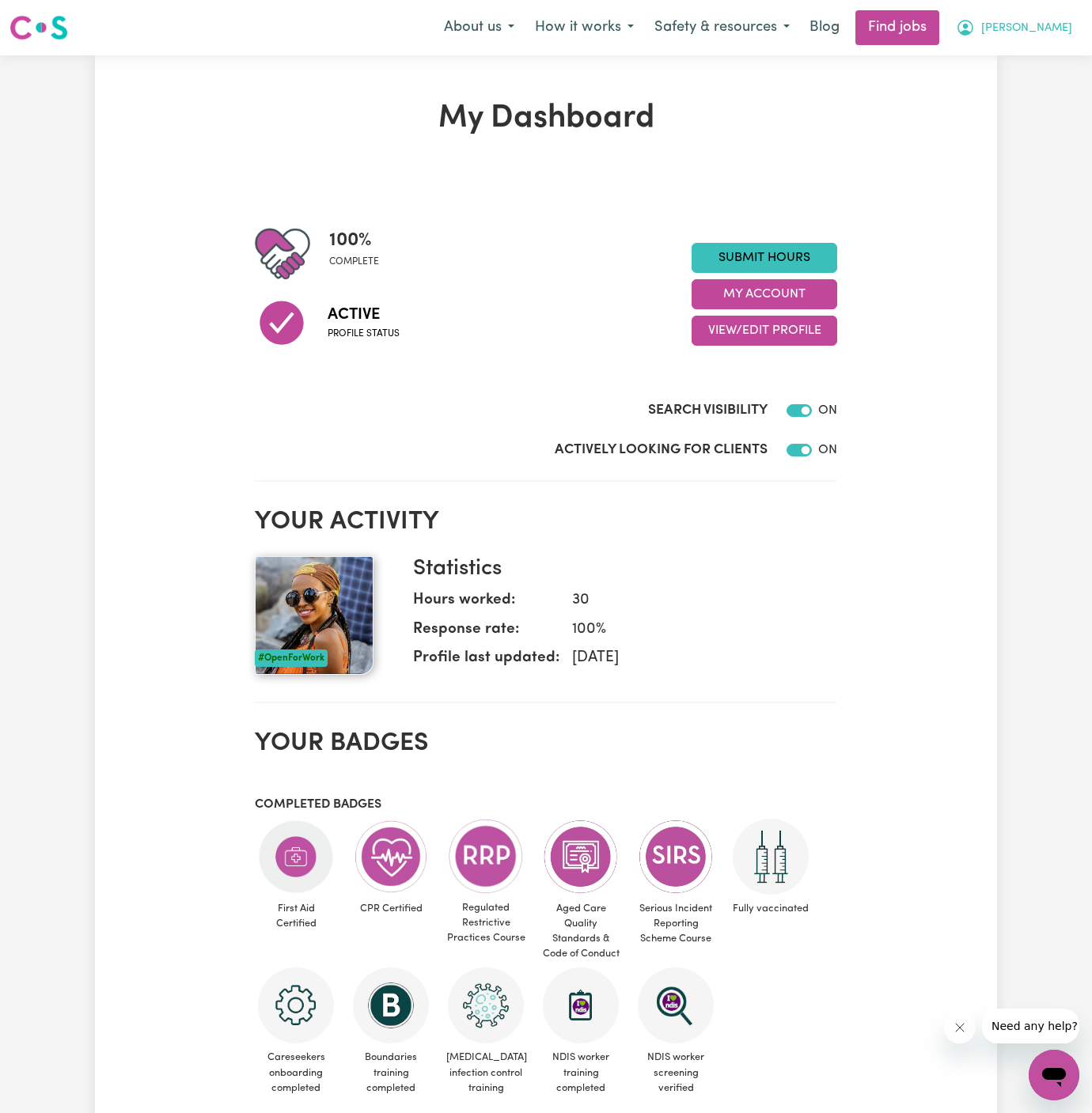
click at [1074, 24] on button "[PERSON_NAME]" at bounding box center [1014, 28] width 137 height 33
click at [1030, 67] on link "My Account" at bounding box center [1019, 61] width 125 height 30
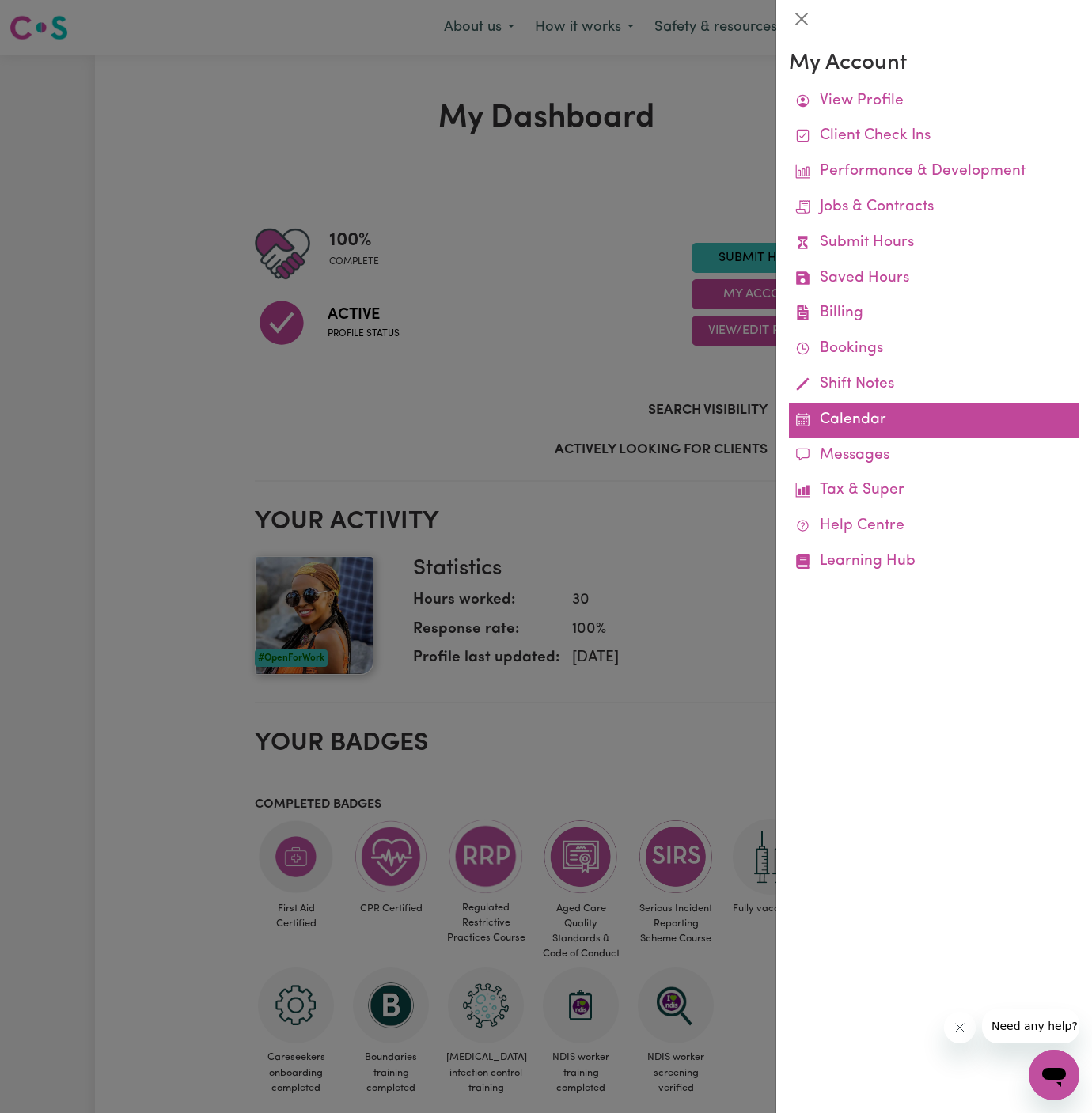
click at [855, 429] on link "Calendar" at bounding box center [933, 420] width 290 height 35
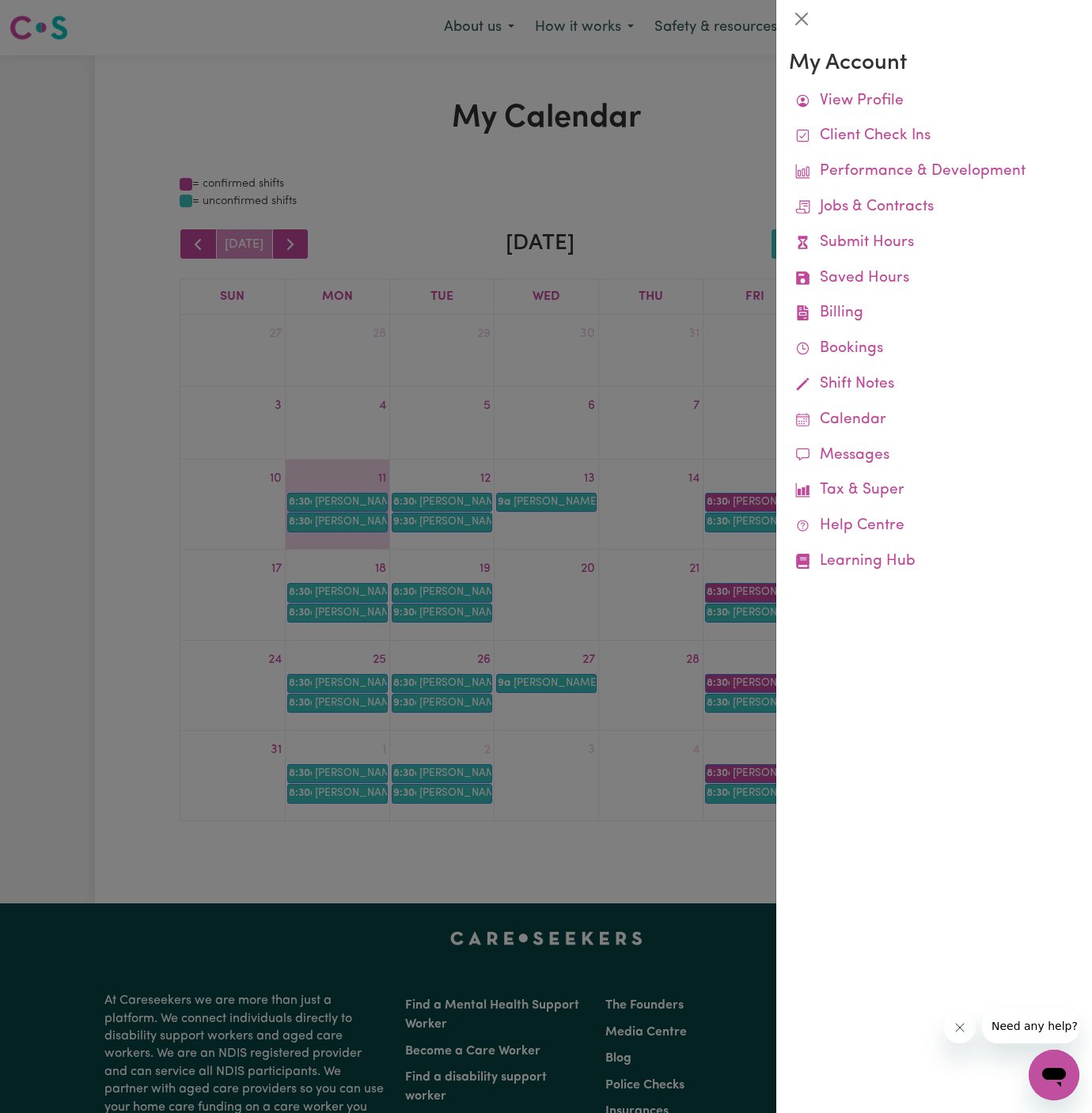
click at [672, 217] on div at bounding box center [546, 556] width 1092 height 1113
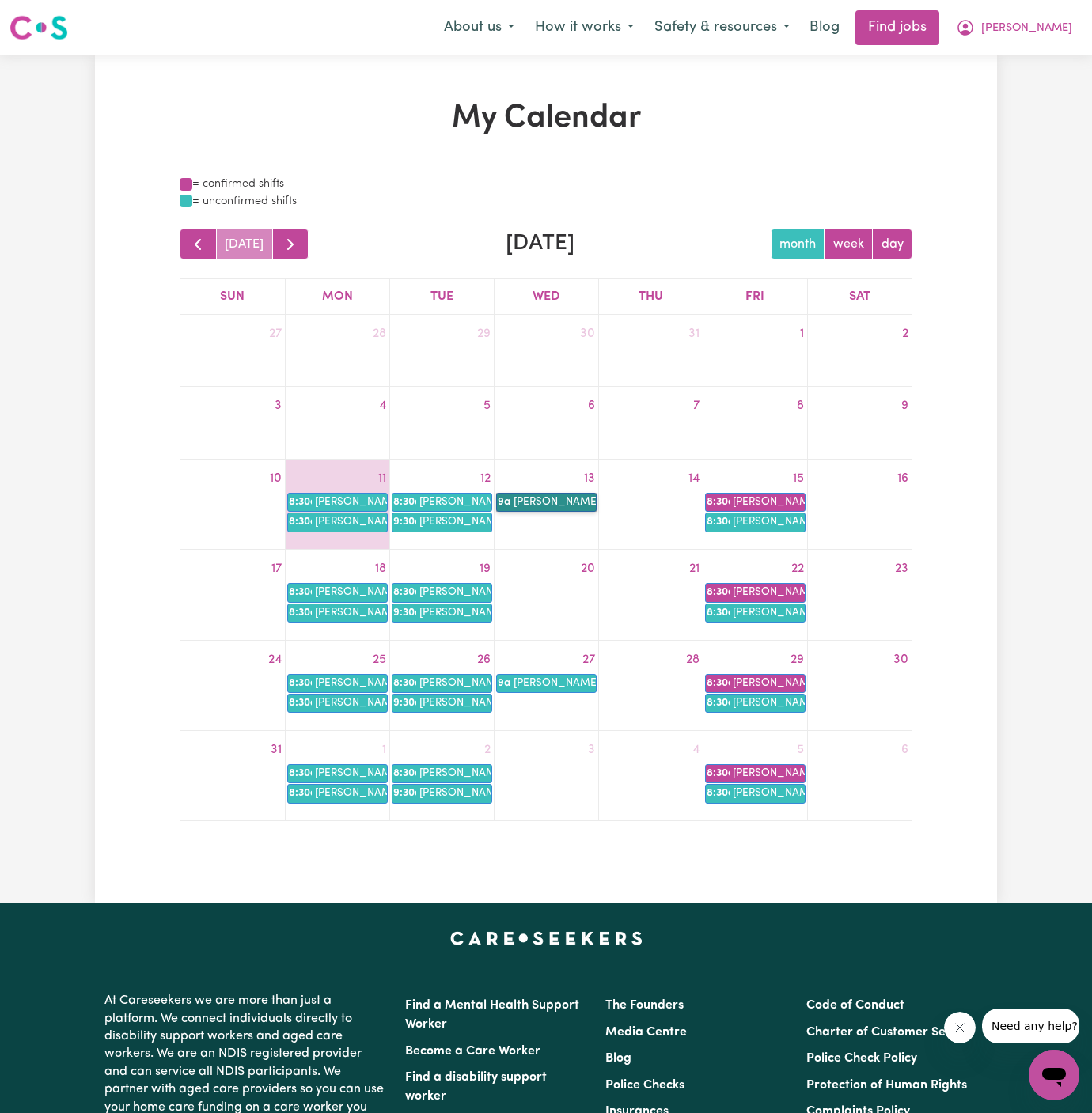
click at [569, 508] on link "9a [PERSON_NAME]" at bounding box center [546, 502] width 100 height 19
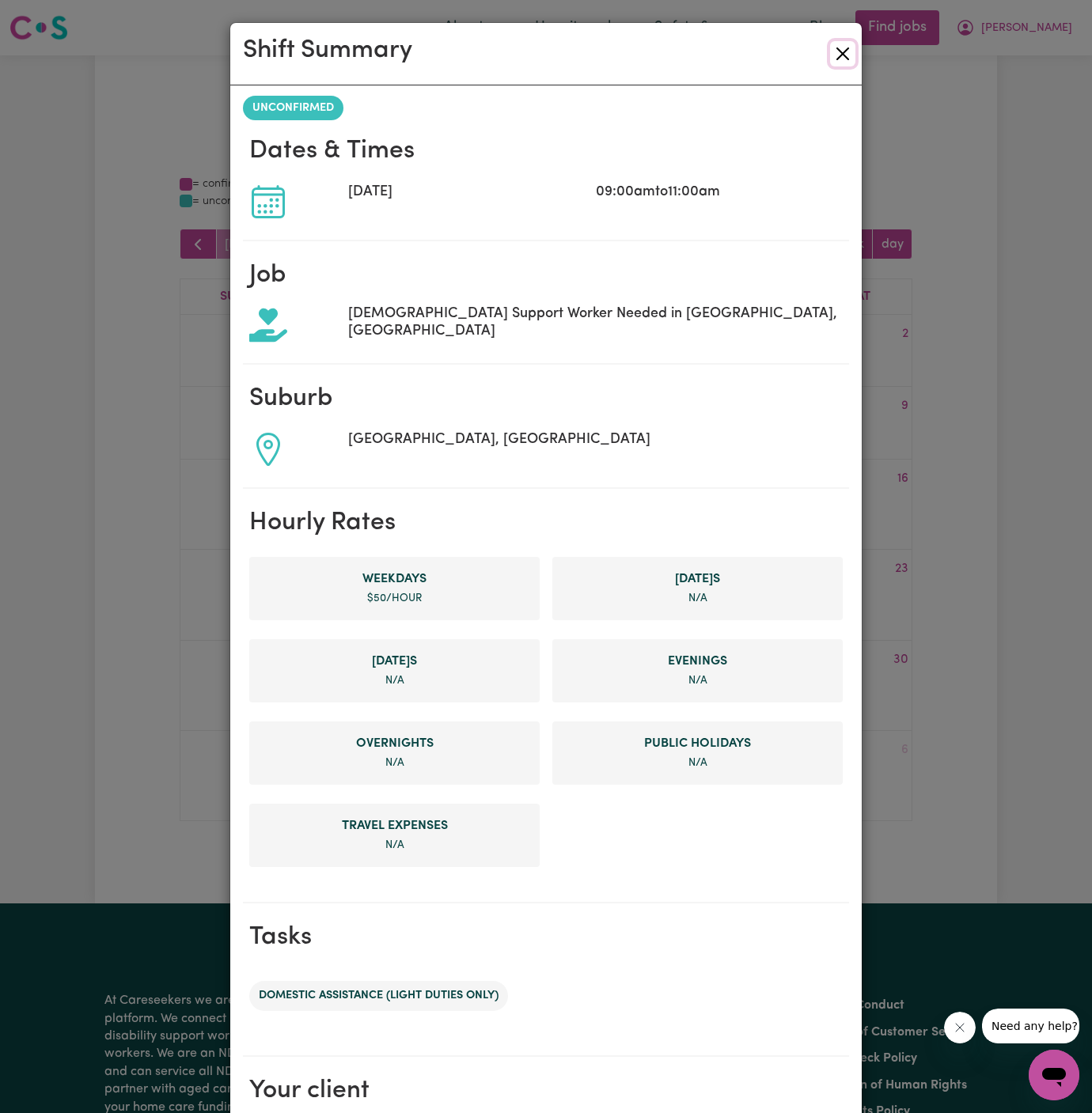
click at [850, 58] on button "Close" at bounding box center [842, 53] width 25 height 25
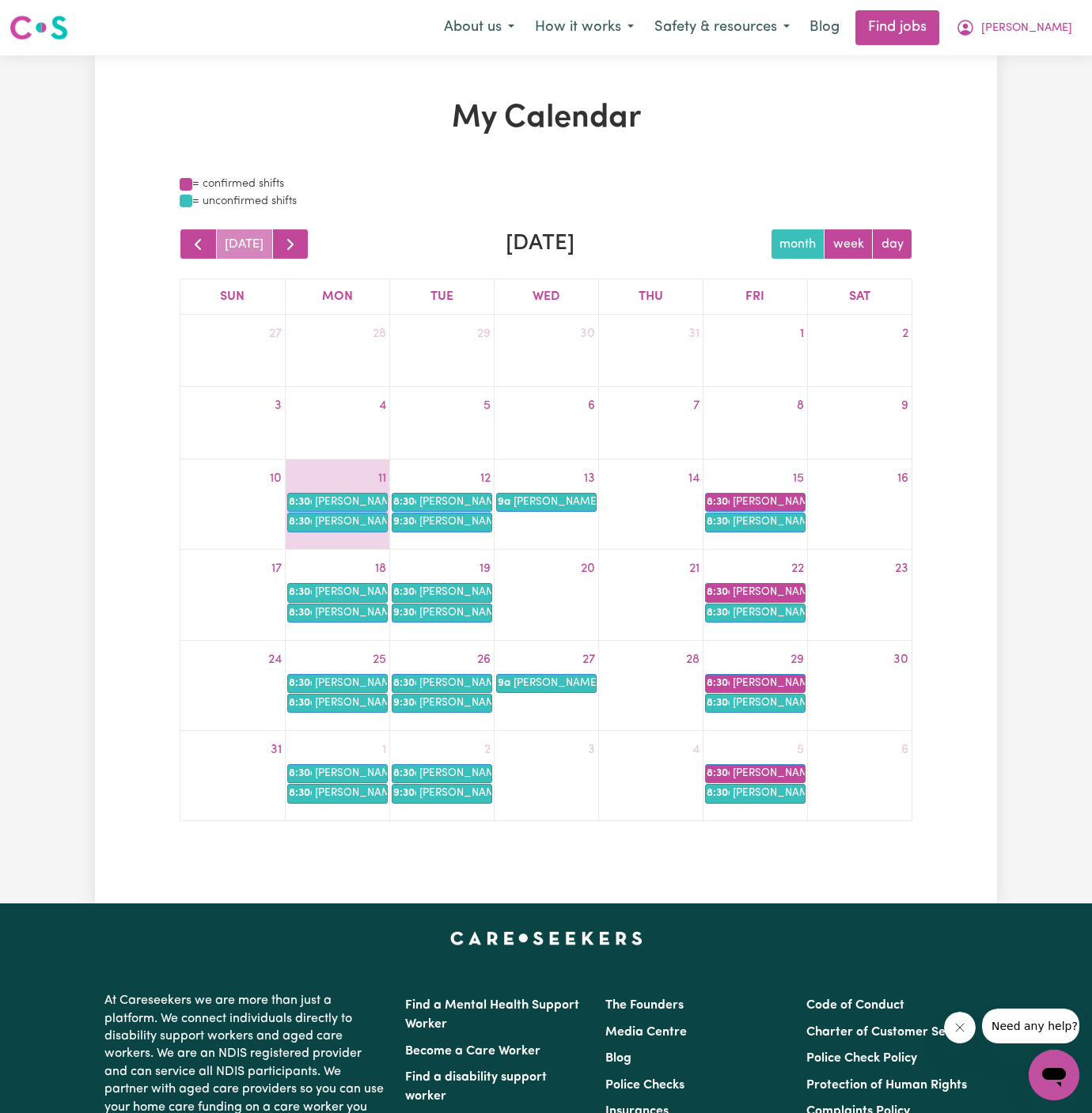
click at [680, 190] on div "= confirmed shifts" at bounding box center [546, 183] width 732 height 18
click at [434, 517] on link "9:30a [PERSON_NAME]" at bounding box center [441, 522] width 100 height 19
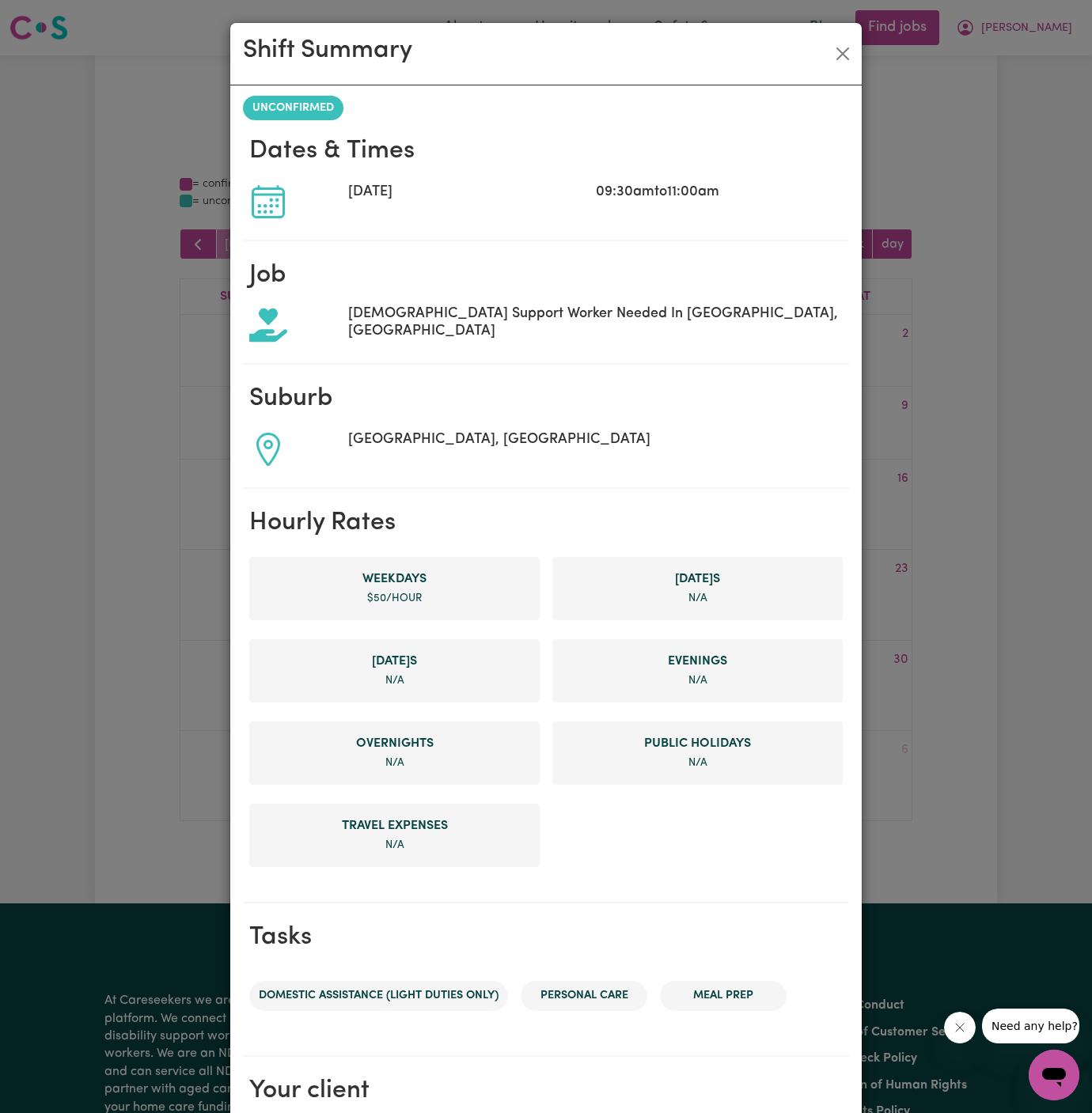
scroll to position [184, 0]
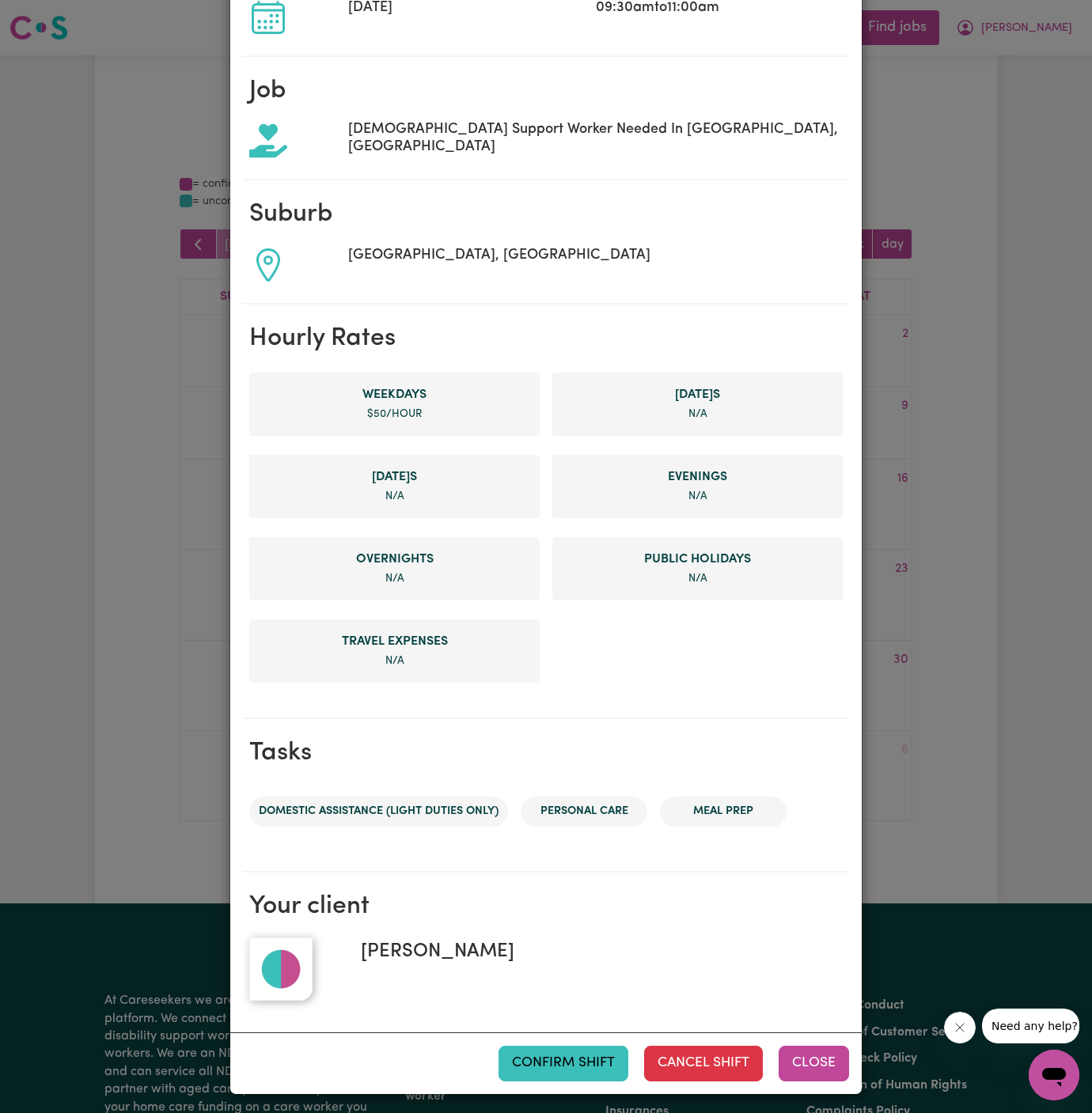
click at [808, 1049] on button "Close" at bounding box center [814, 1063] width 70 height 35
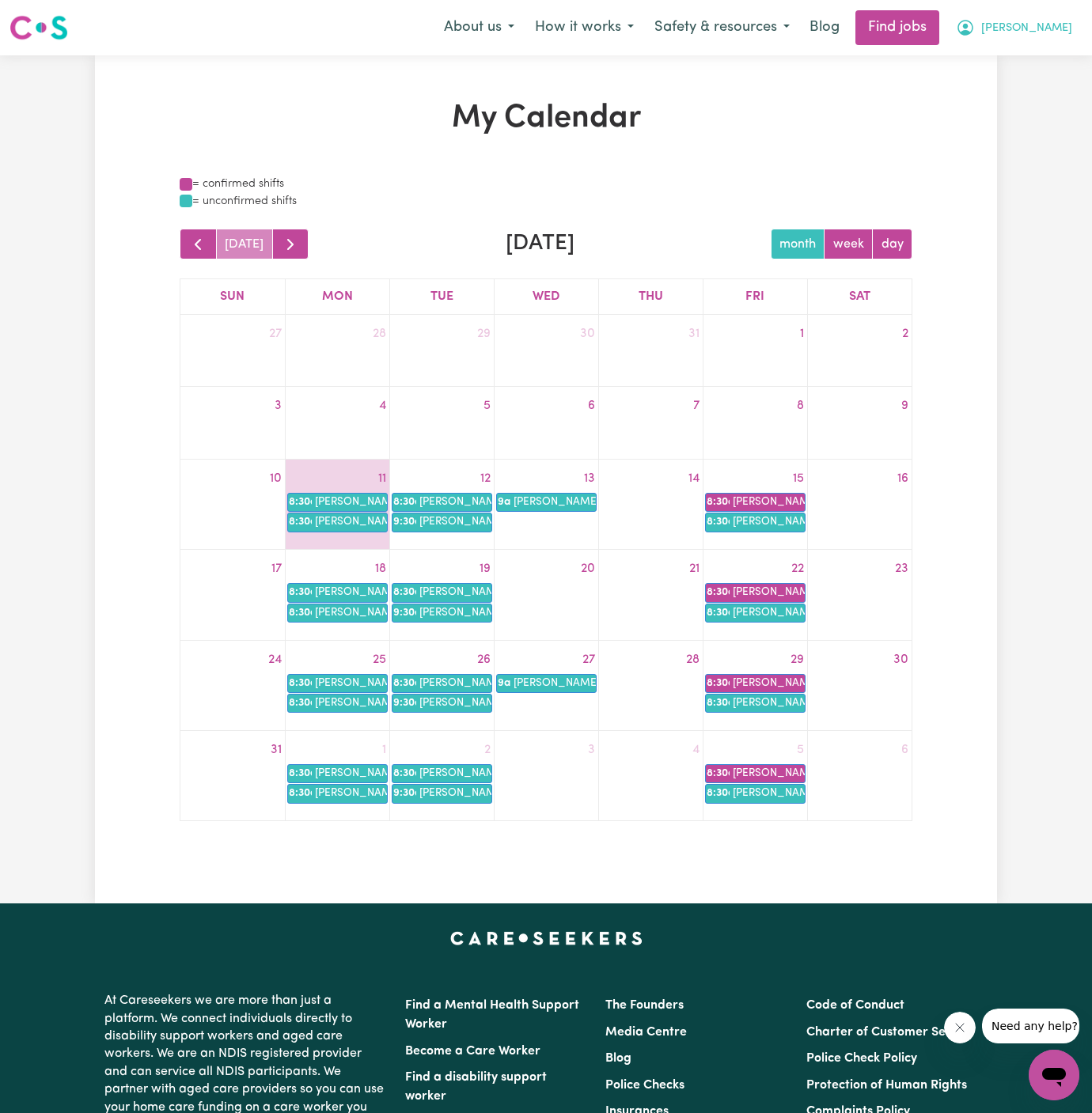
click at [1020, 28] on span "[PERSON_NAME]" at bounding box center [1026, 28] width 91 height 18
click at [1020, 58] on link "My Account" at bounding box center [1019, 61] width 125 height 30
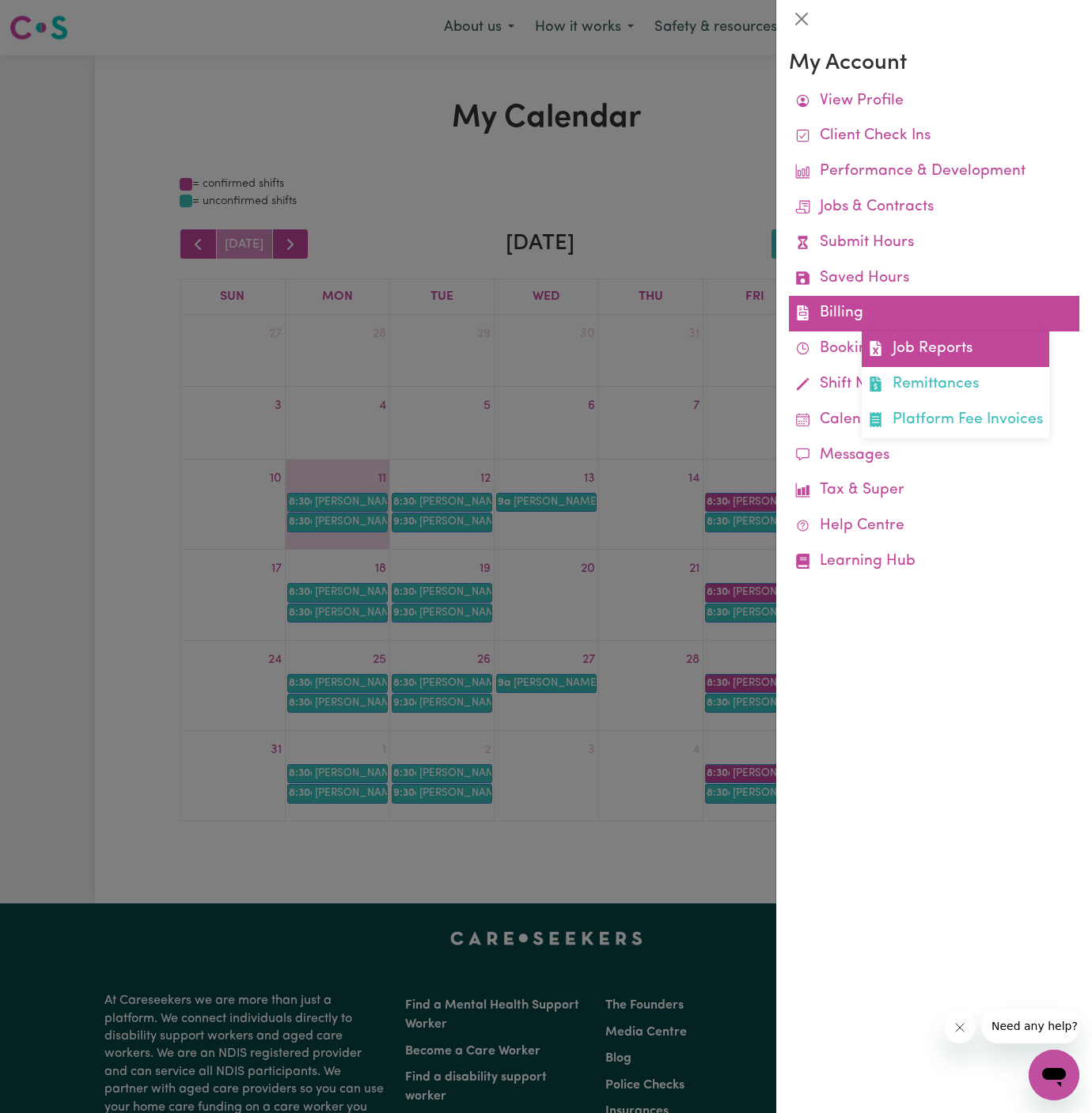
click at [893, 360] on link "Job Reports" at bounding box center [955, 349] width 187 height 35
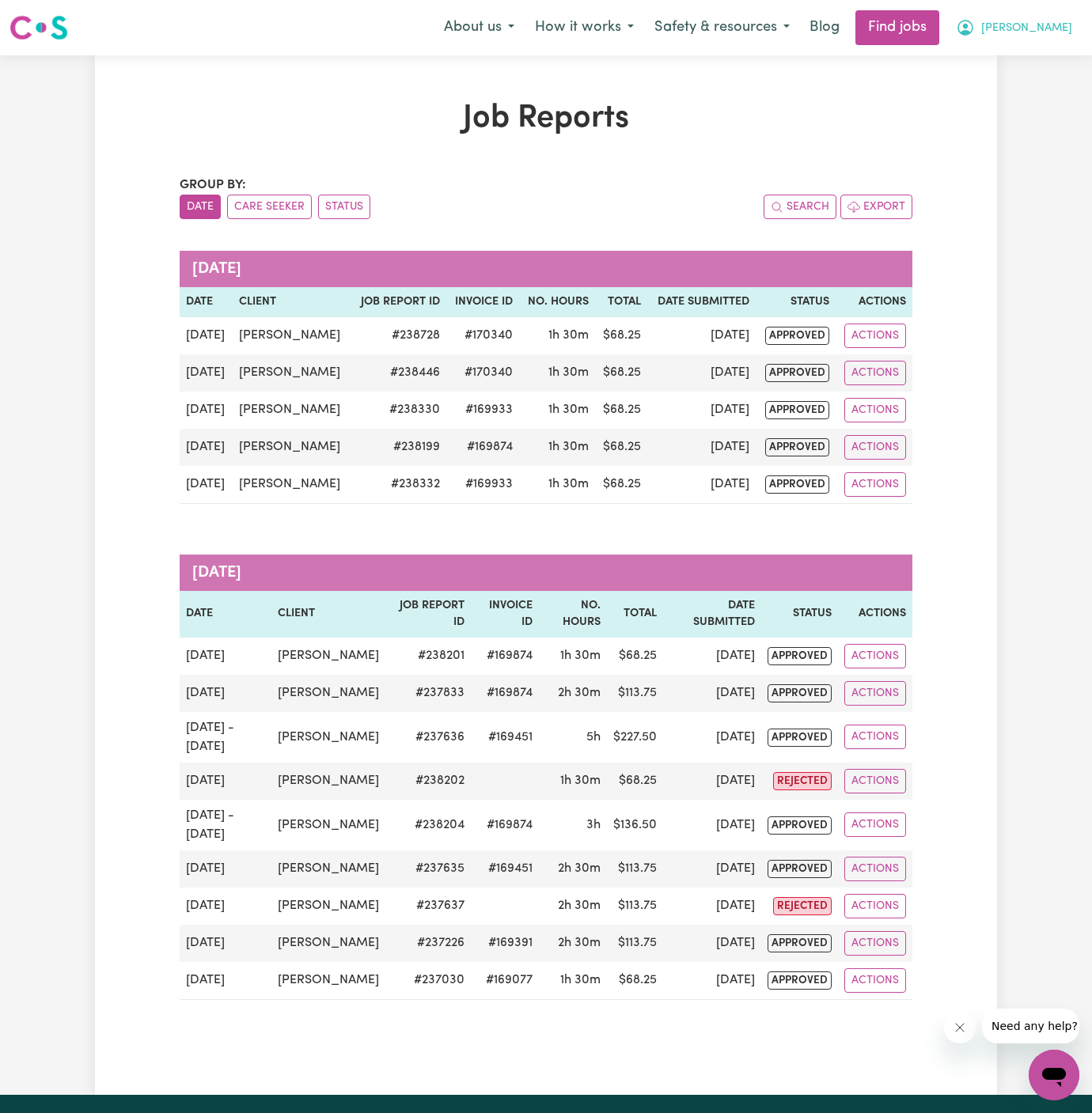
click at [1035, 34] on span "[PERSON_NAME]" at bounding box center [1026, 28] width 91 height 18
click at [1032, 50] on link "My Account" at bounding box center [1019, 61] width 125 height 30
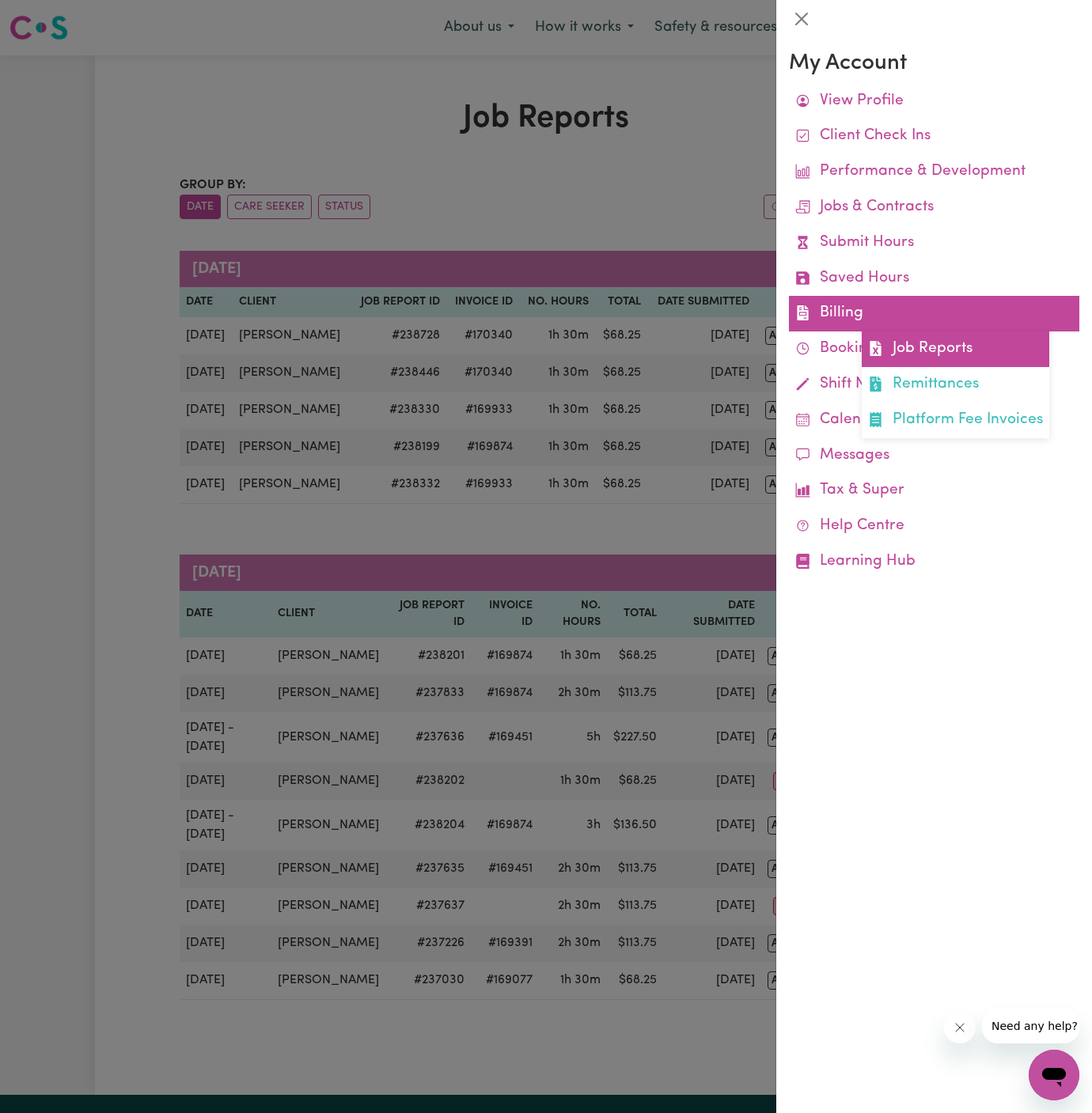
click at [863, 342] on link "Job Reports" at bounding box center [955, 349] width 187 height 35
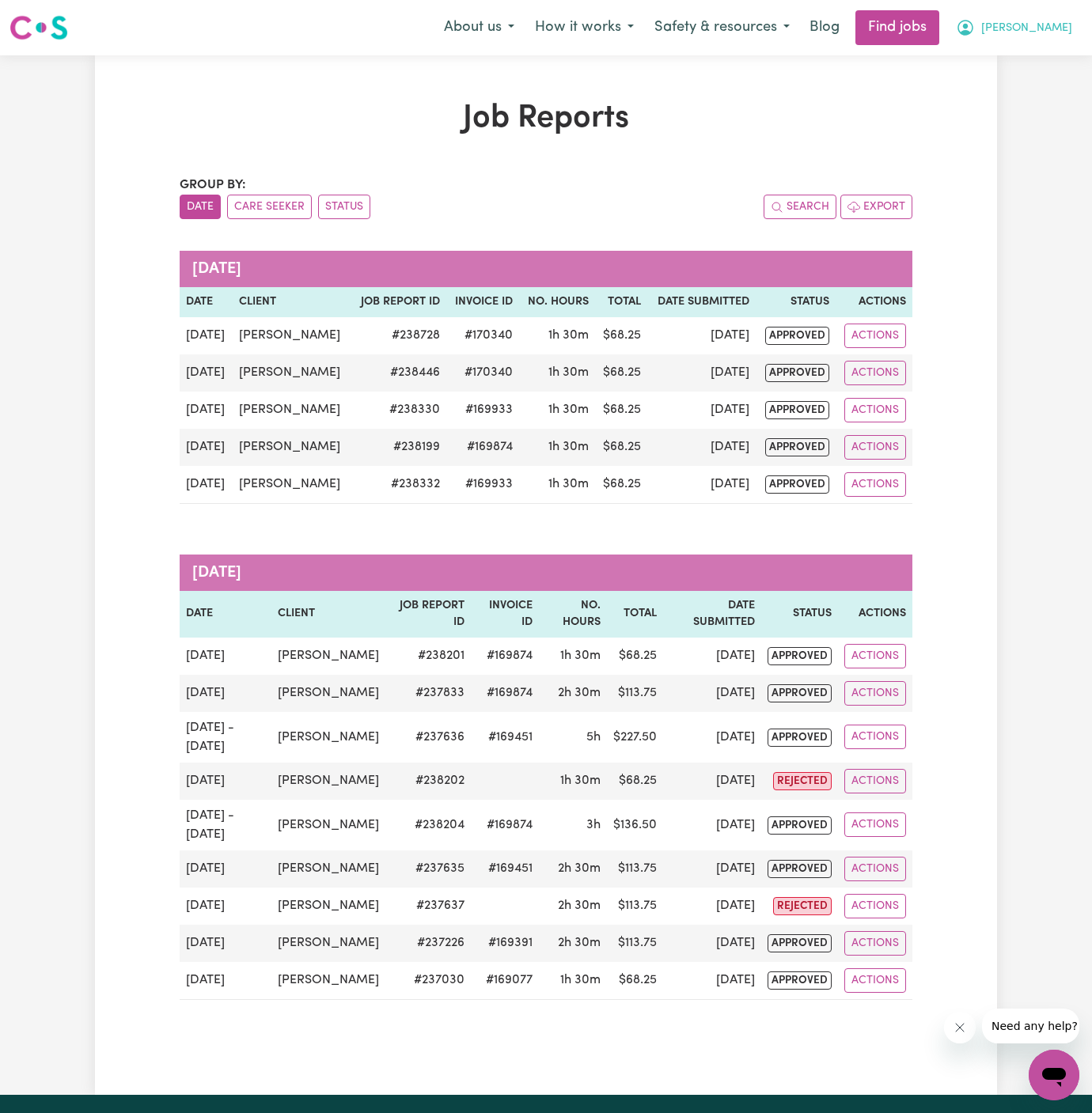
click at [1009, 19] on button "[PERSON_NAME]" at bounding box center [1014, 28] width 137 height 33
click at [995, 54] on link "My Account" at bounding box center [1019, 61] width 125 height 30
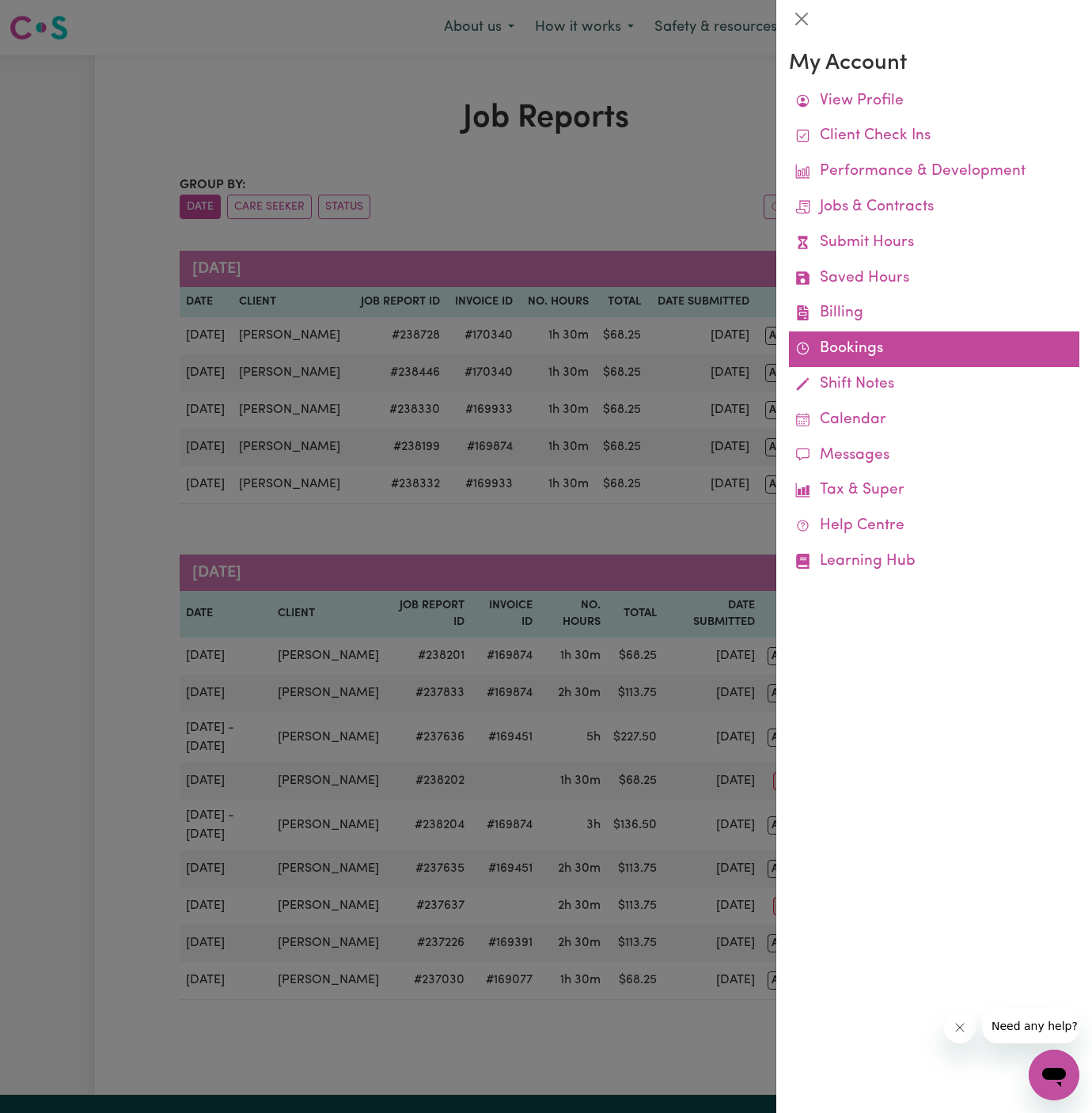
click at [853, 357] on link "Bookings" at bounding box center [933, 349] width 290 height 35
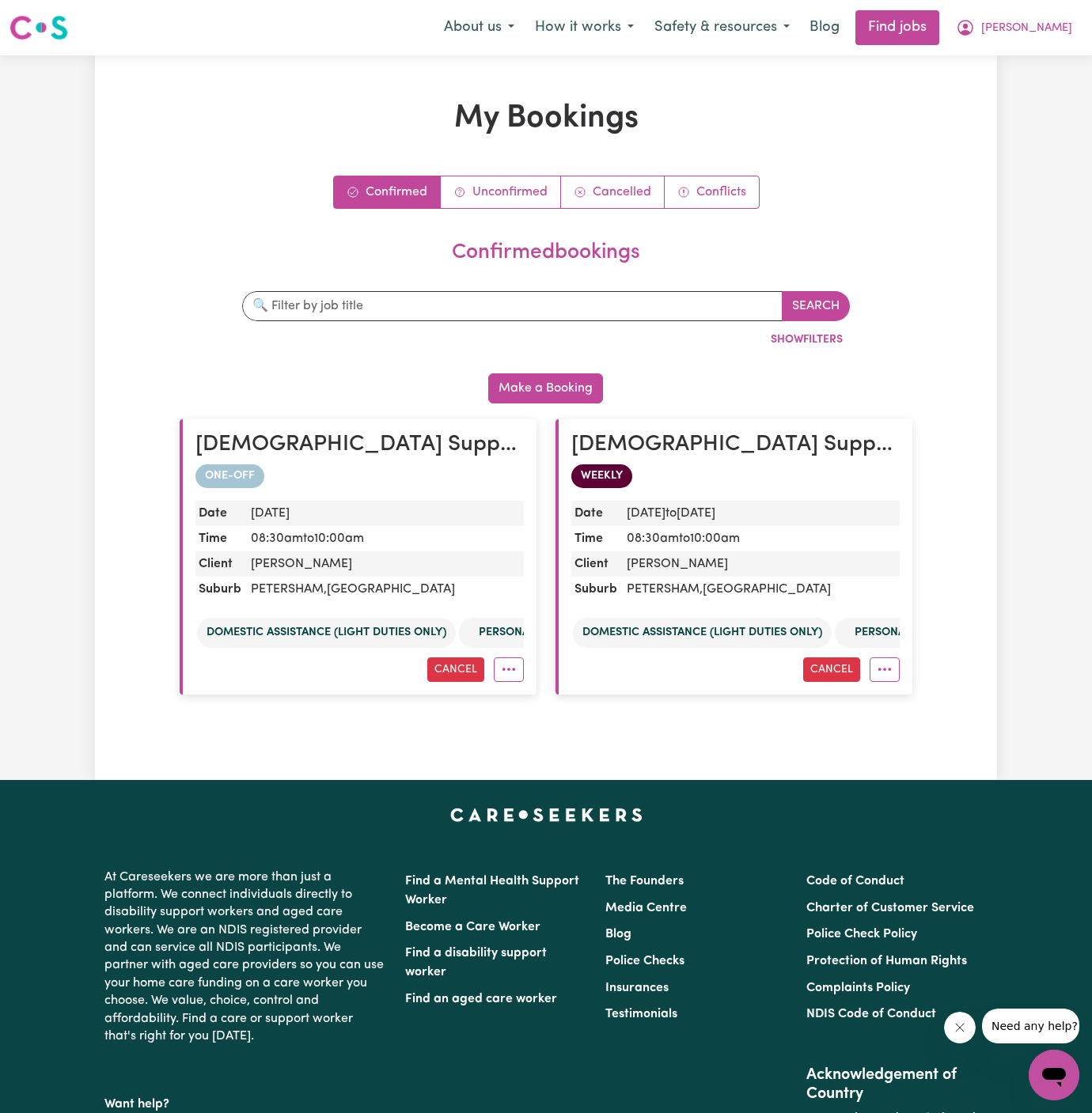
click at [424, 284] on div "Search By job title By client name By suburb By date Show Filters" at bounding box center [546, 325] width 627 height 95
click at [506, 192] on link "Unconfirmed" at bounding box center [501, 192] width 121 height 32
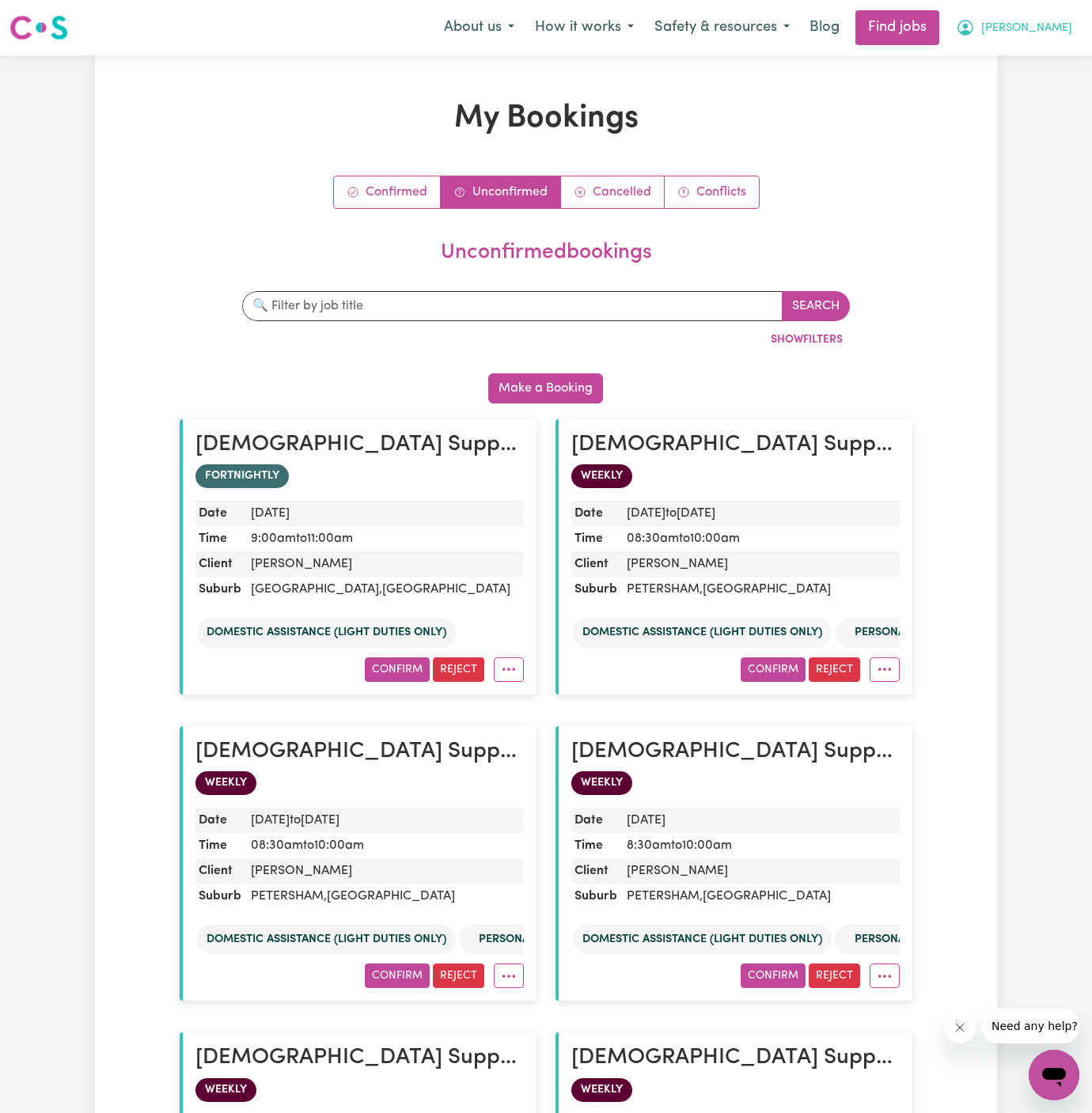
click at [1029, 31] on span "[PERSON_NAME]" at bounding box center [1026, 28] width 91 height 18
click at [1029, 51] on link "My Account" at bounding box center [1019, 61] width 125 height 30
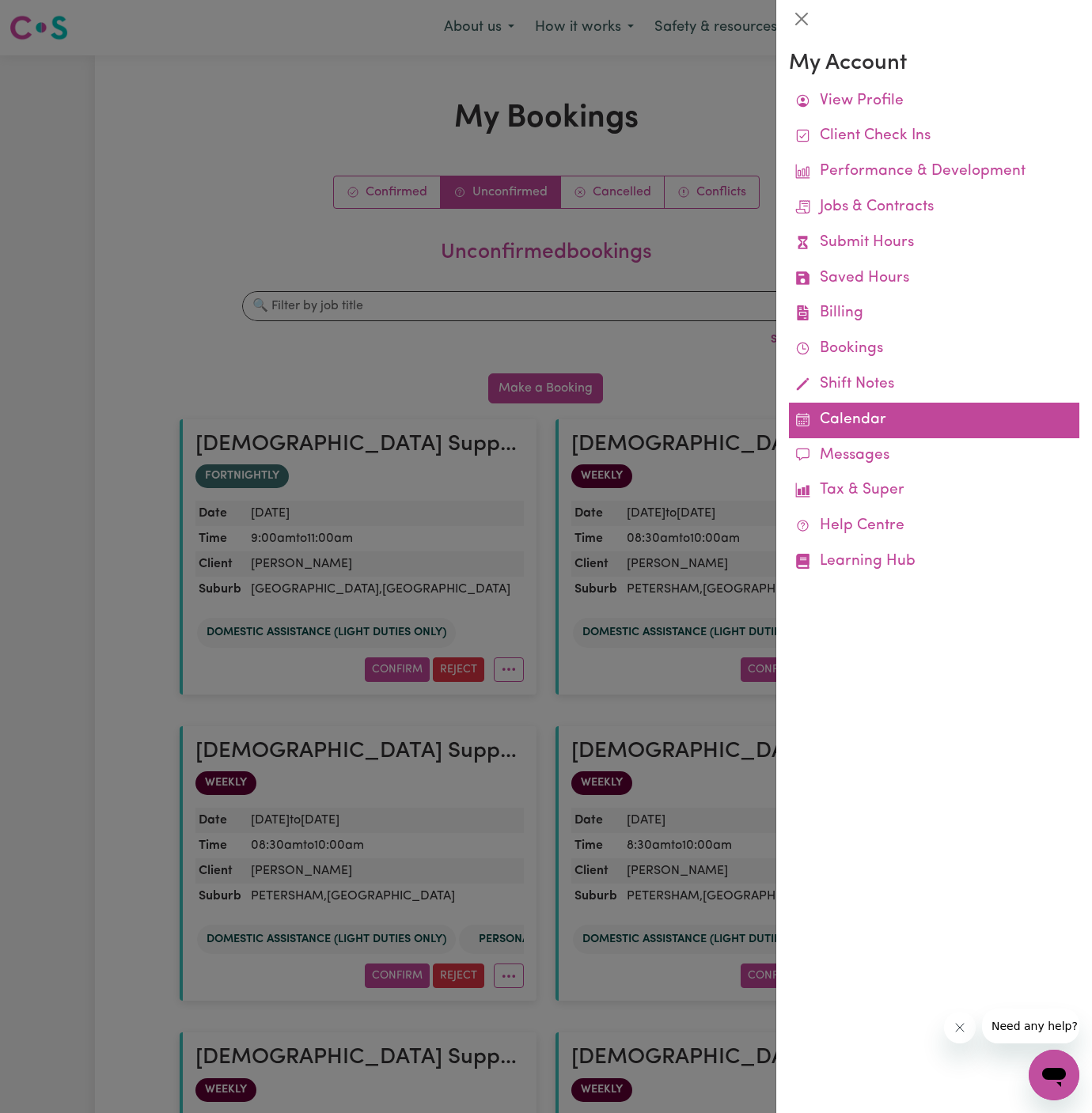
click at [833, 424] on link "Calendar" at bounding box center [933, 420] width 290 height 35
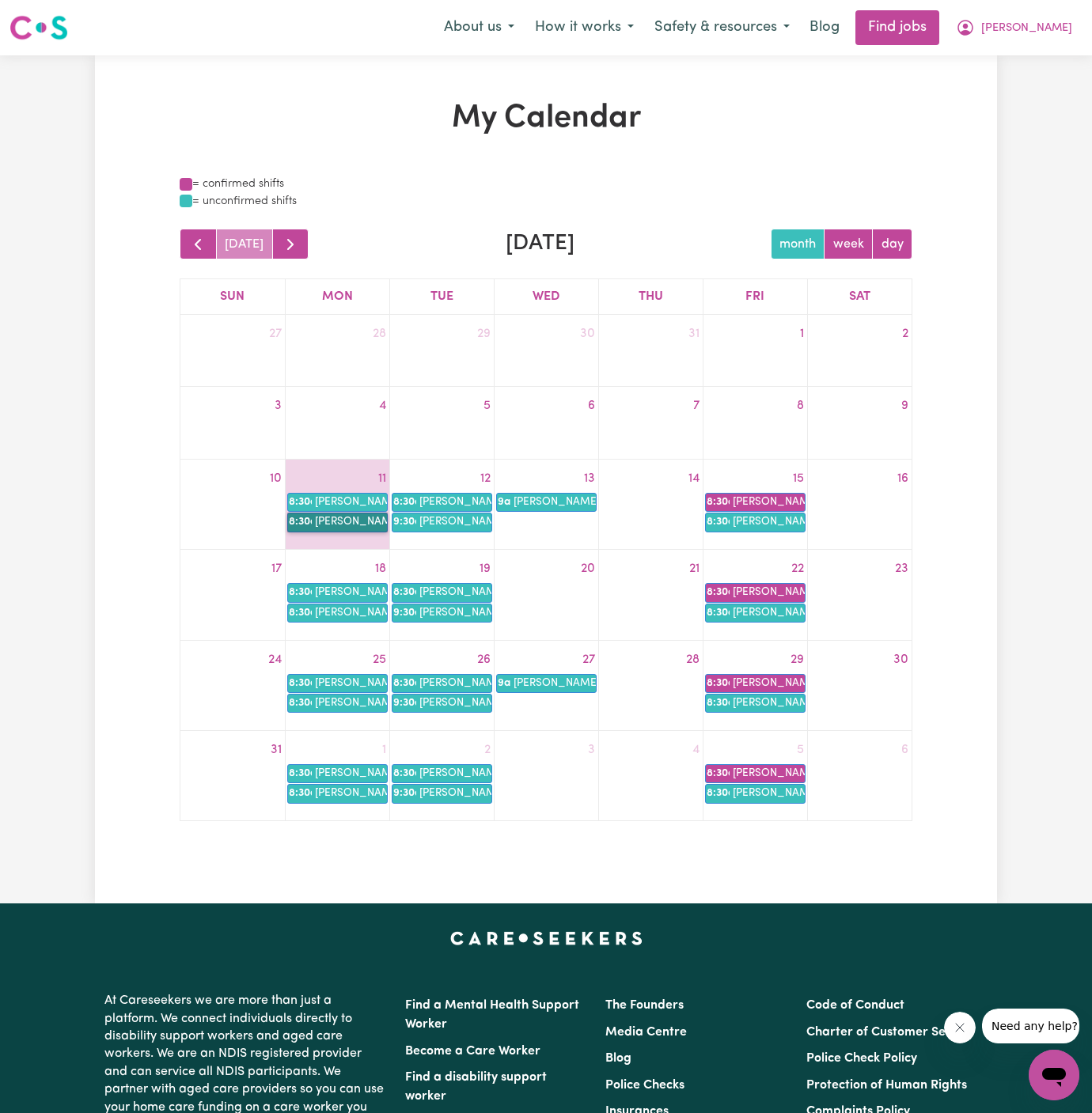
click at [337, 515] on link "8:30a [PERSON_NAME]" at bounding box center [337, 522] width 100 height 19
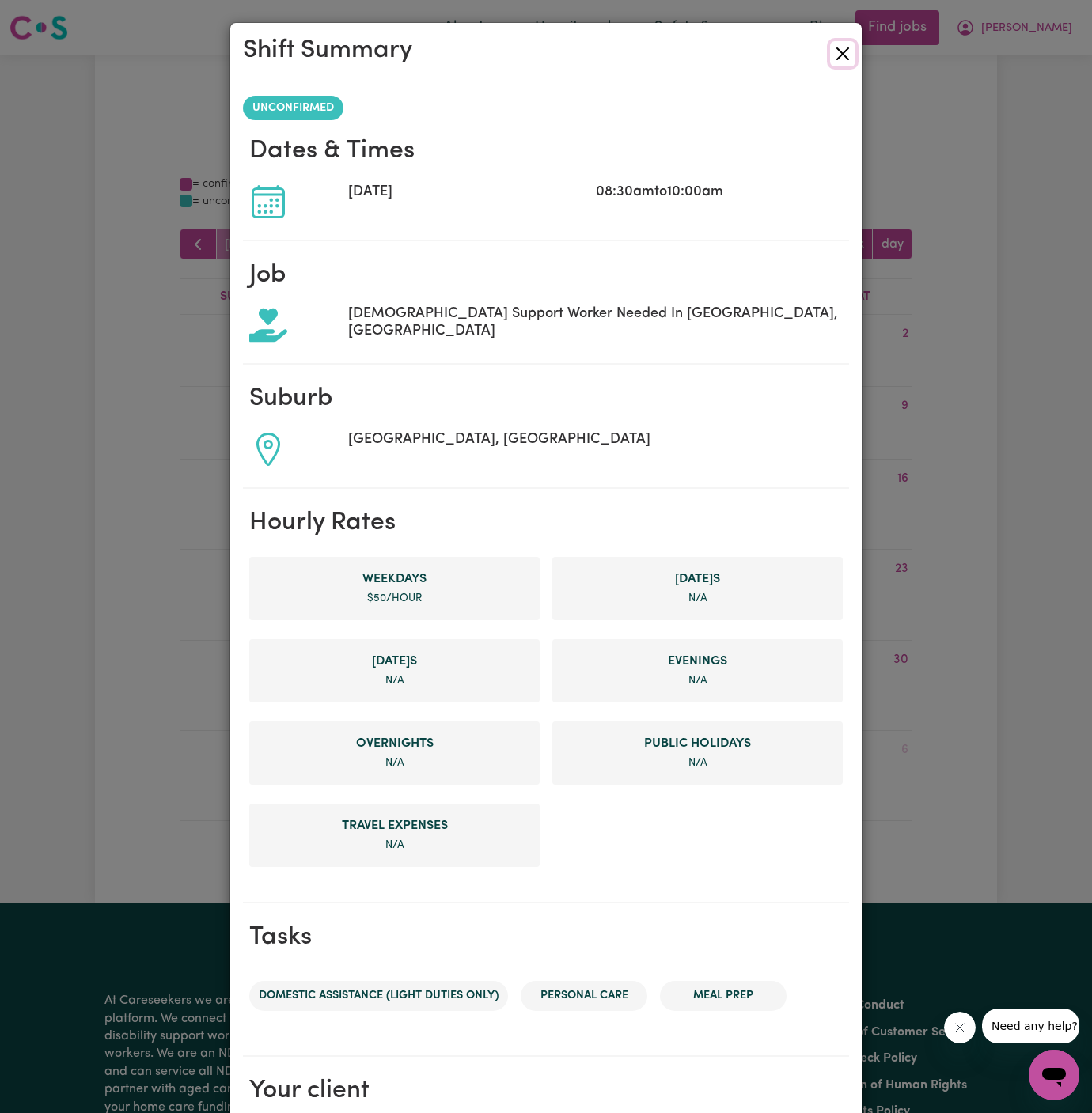
click at [844, 52] on button "Close" at bounding box center [842, 53] width 25 height 25
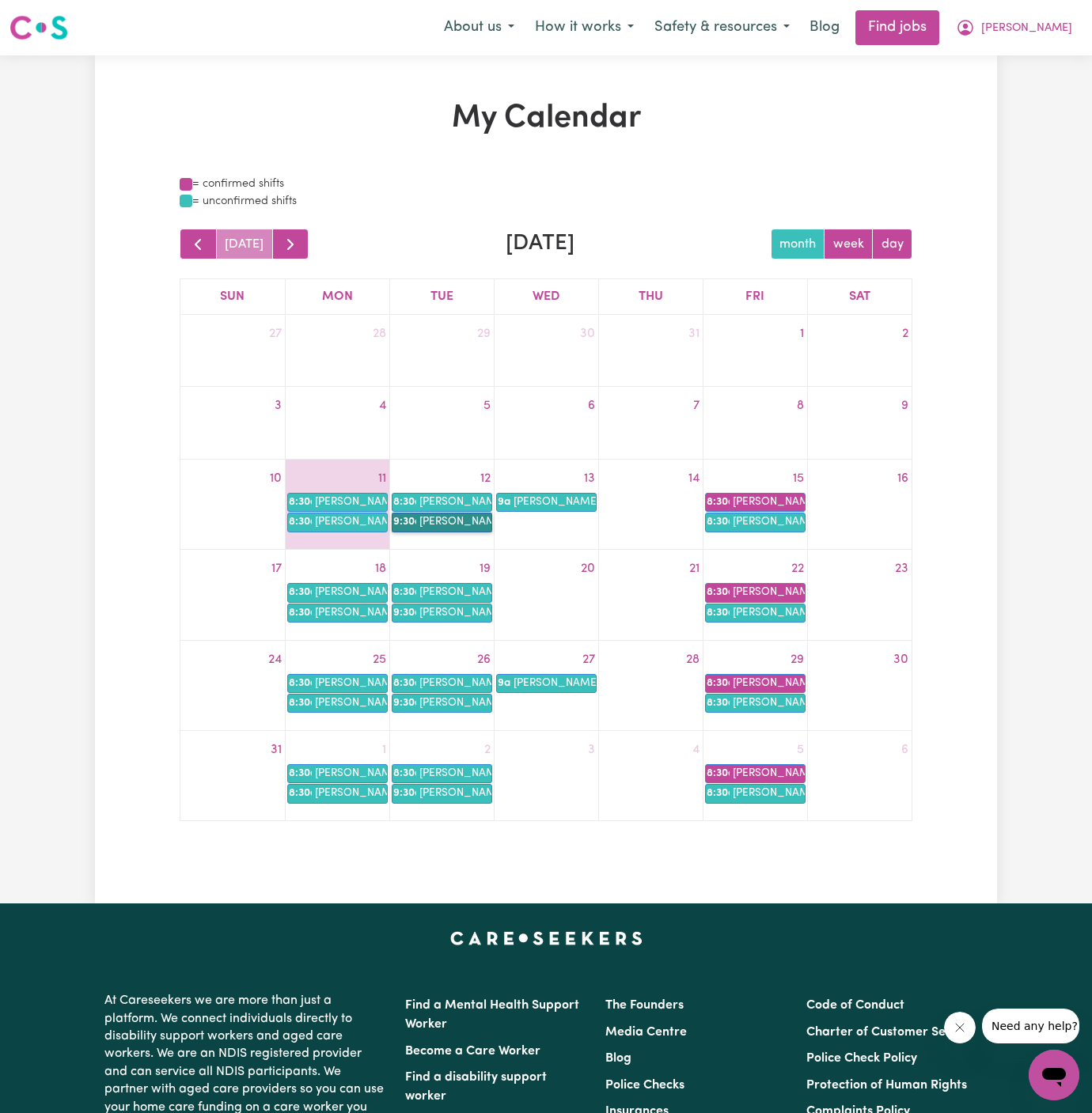
click at [466, 519] on link "9:30a [PERSON_NAME]" at bounding box center [441, 522] width 100 height 19
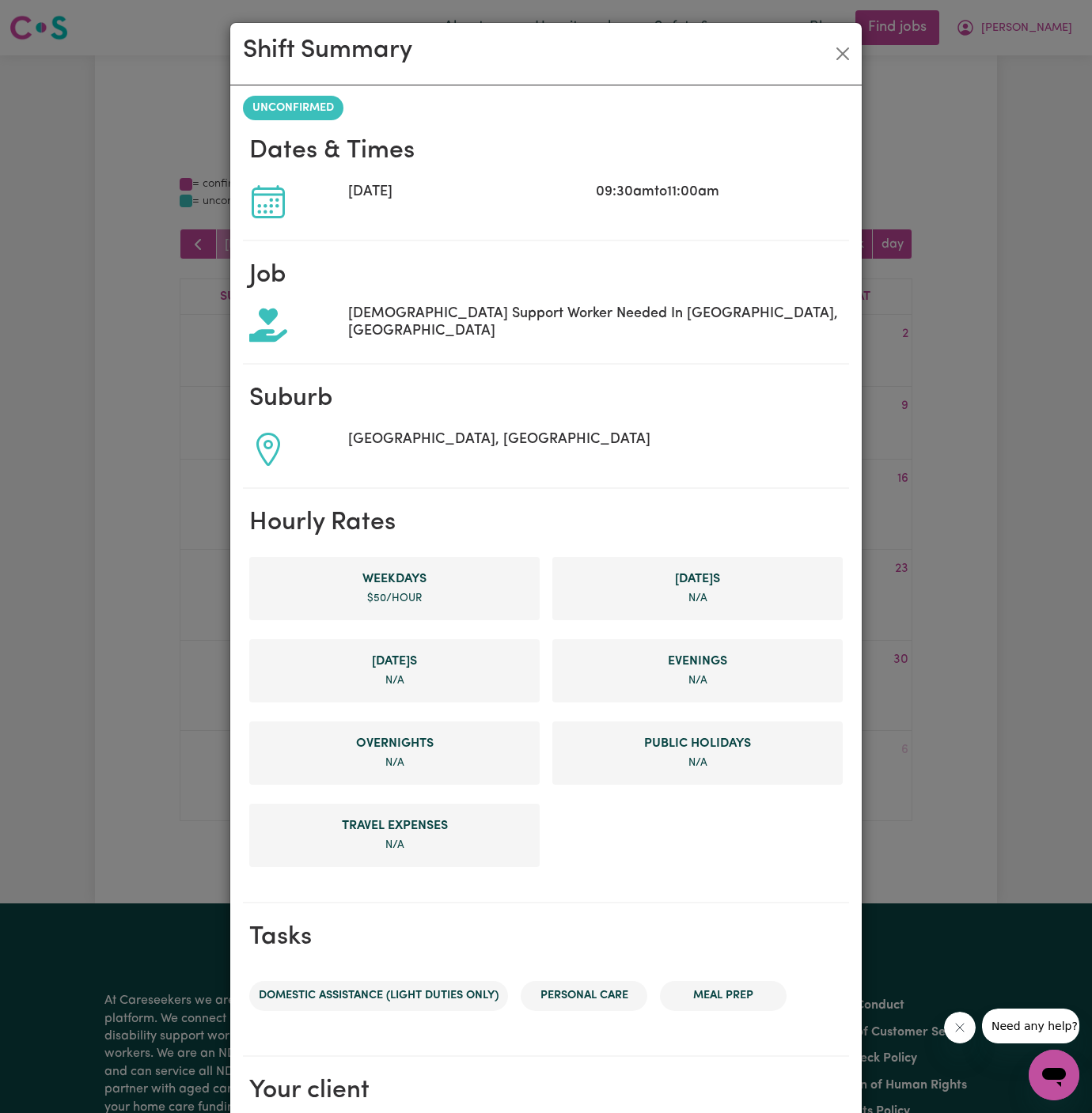
scroll to position [184, 0]
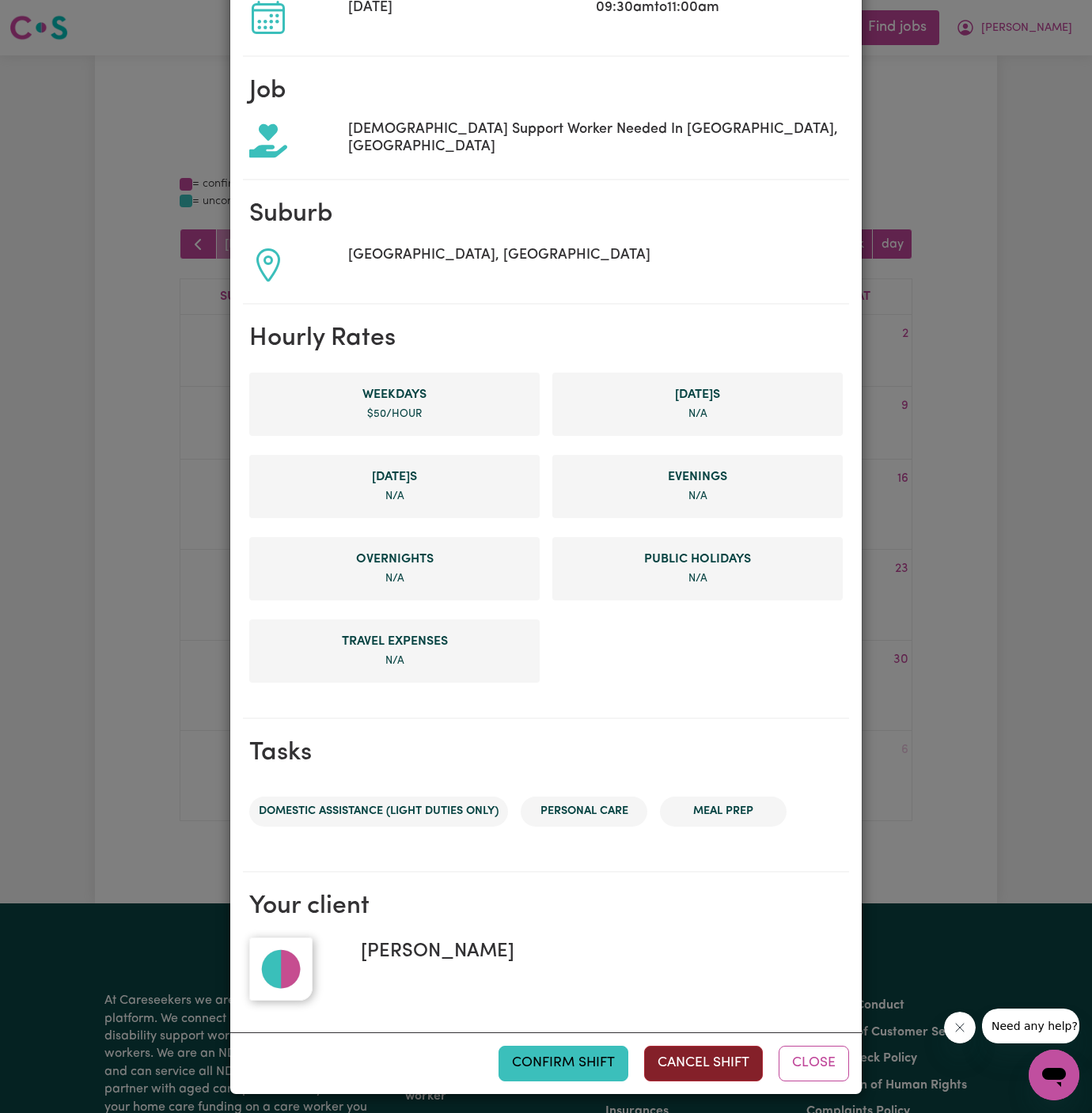
click at [720, 1056] on button "Cancel Shift" at bounding box center [704, 1063] width 119 height 35
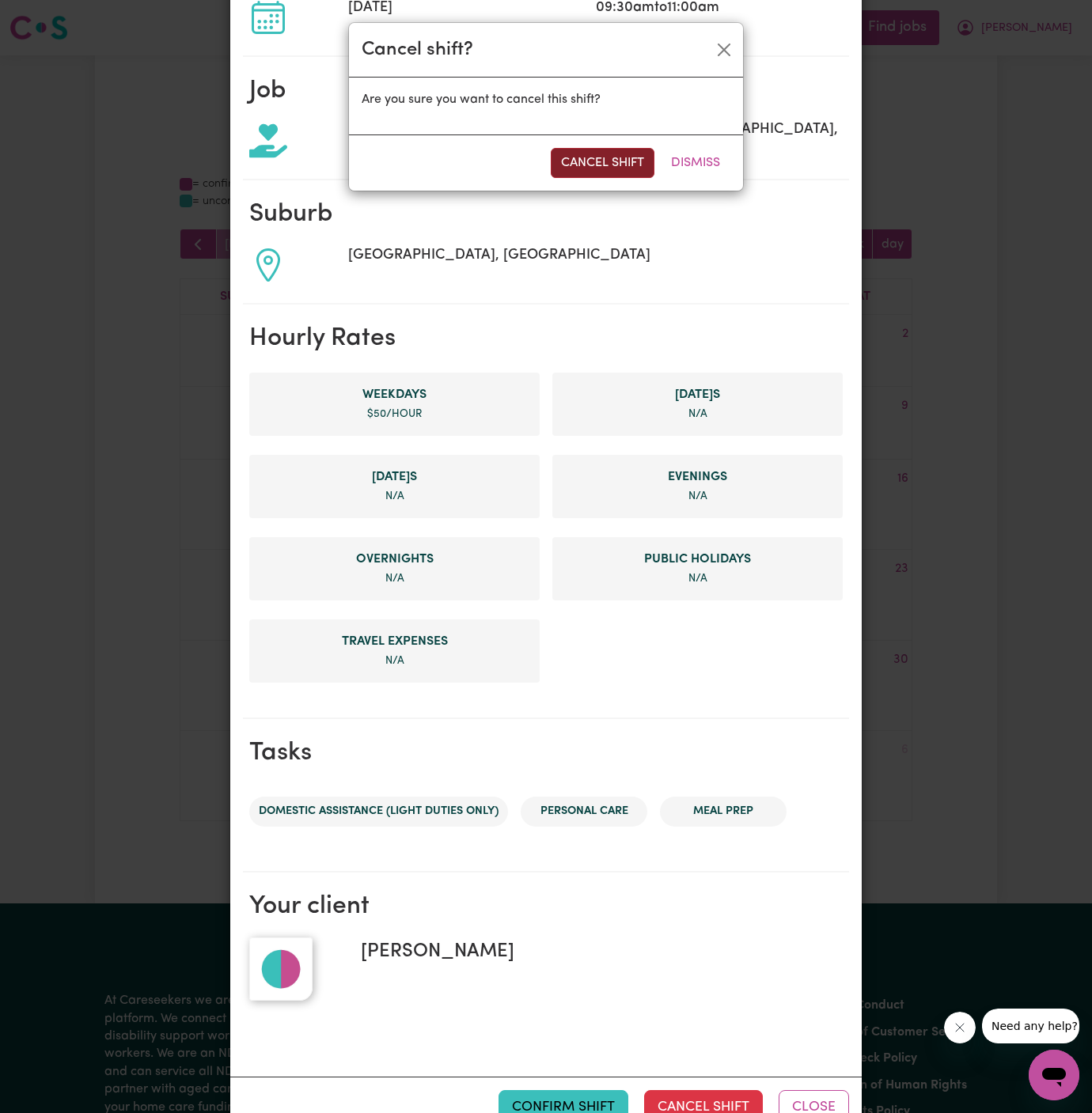
click at [596, 171] on button "Cancel Shift" at bounding box center [603, 163] width 104 height 30
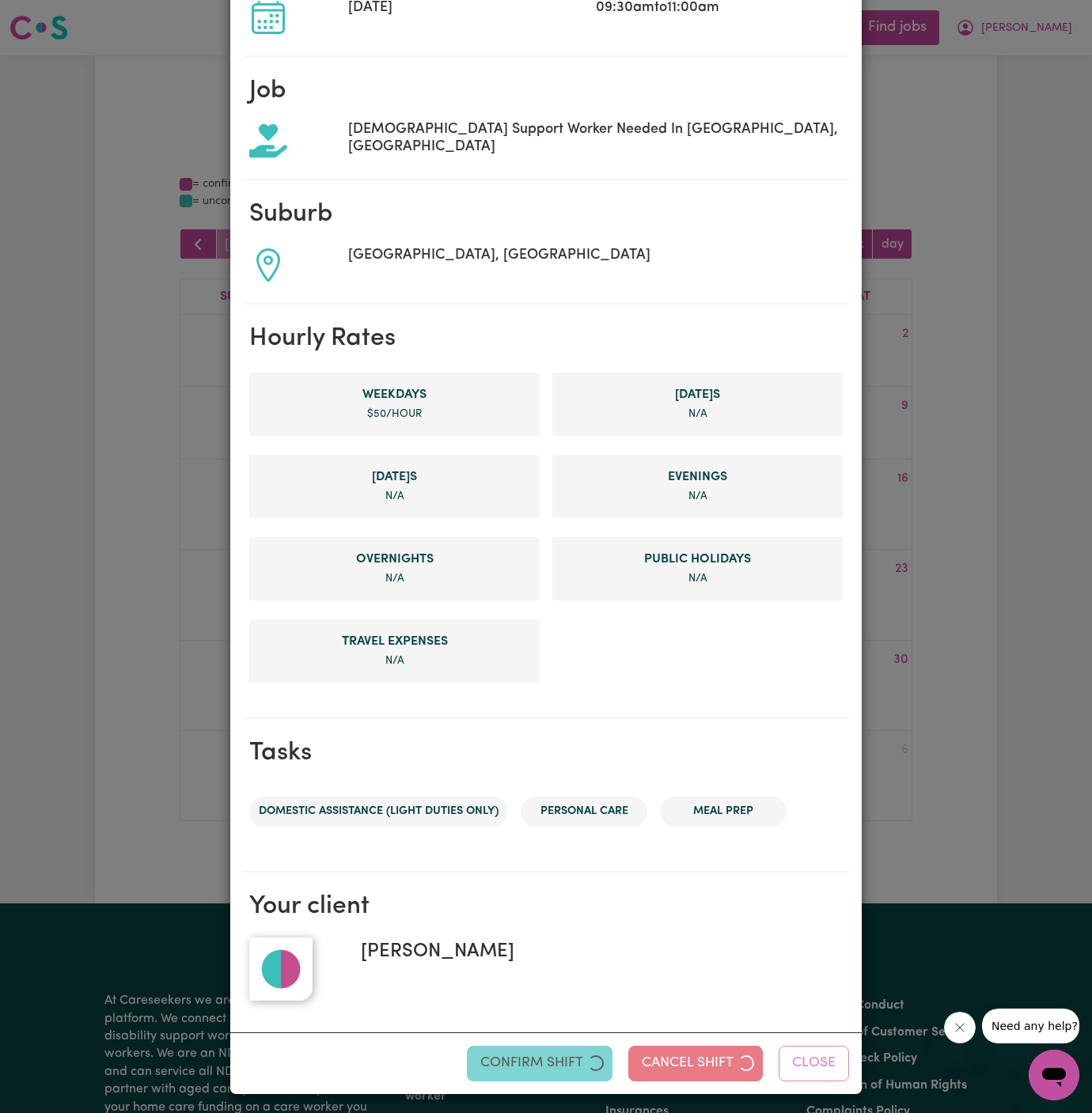
scroll to position [0, 0]
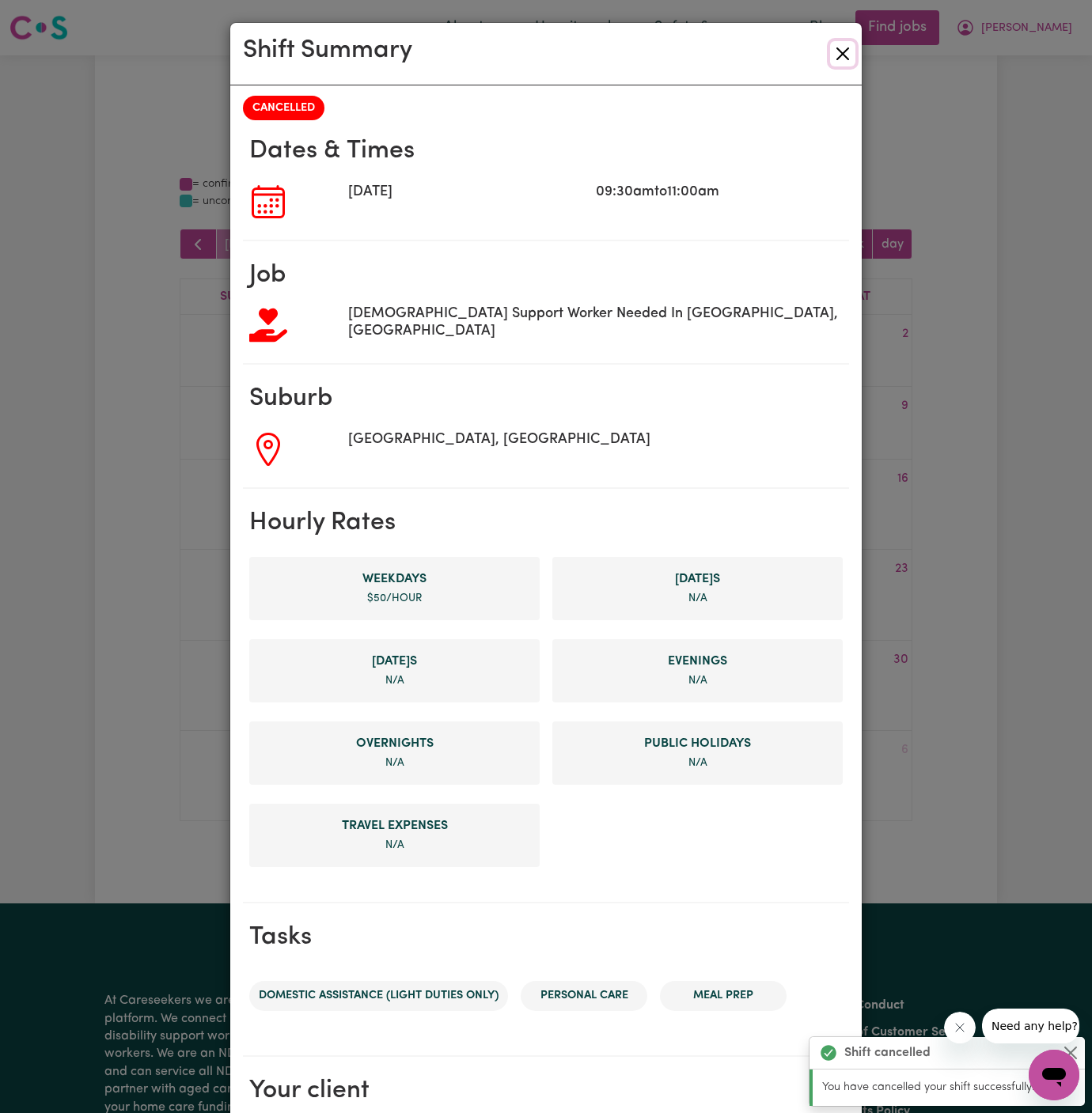
click at [839, 49] on button "Close" at bounding box center [842, 53] width 25 height 25
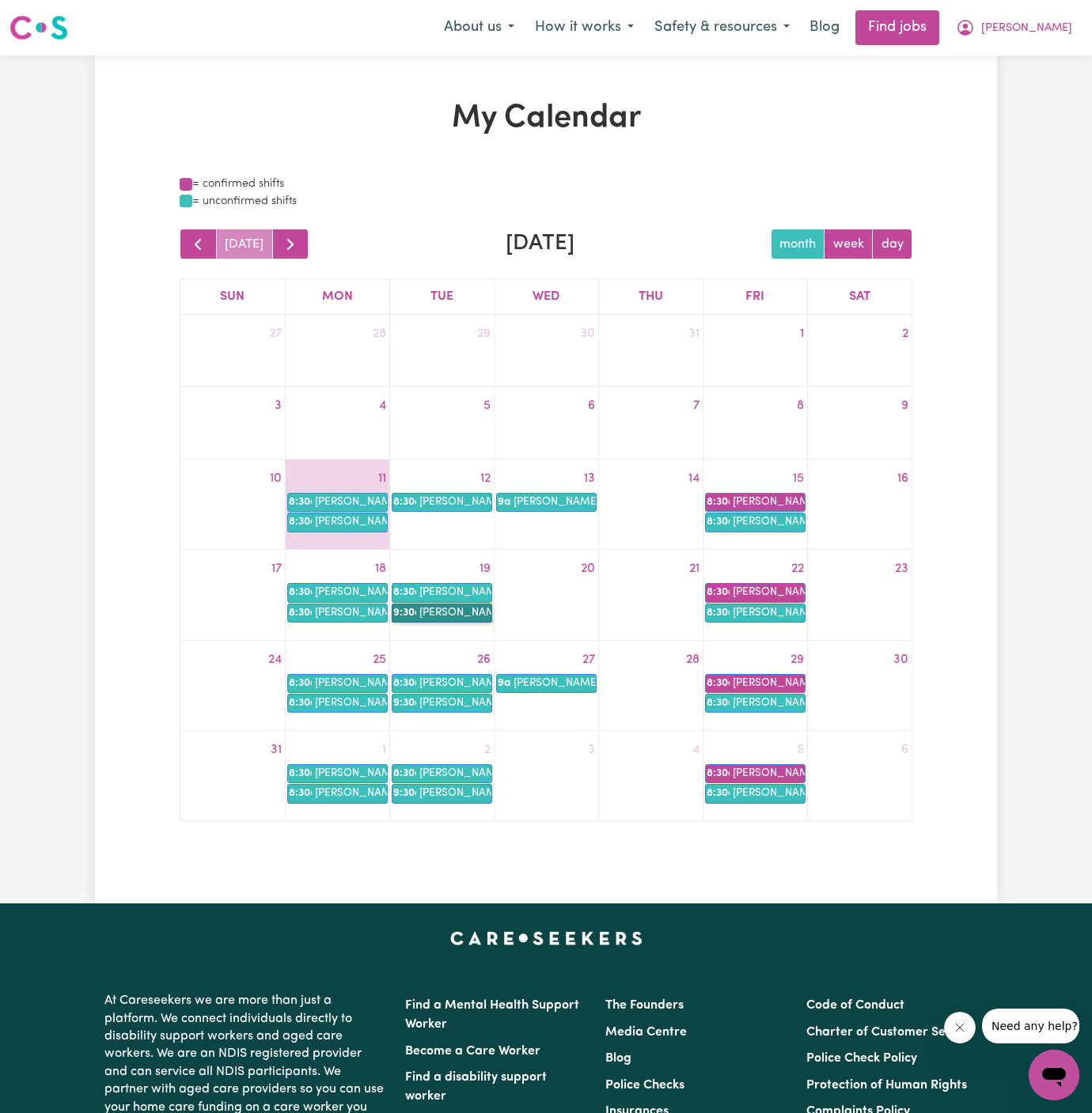
click at [433, 611] on link "9:30a [PERSON_NAME]" at bounding box center [441, 613] width 100 height 19
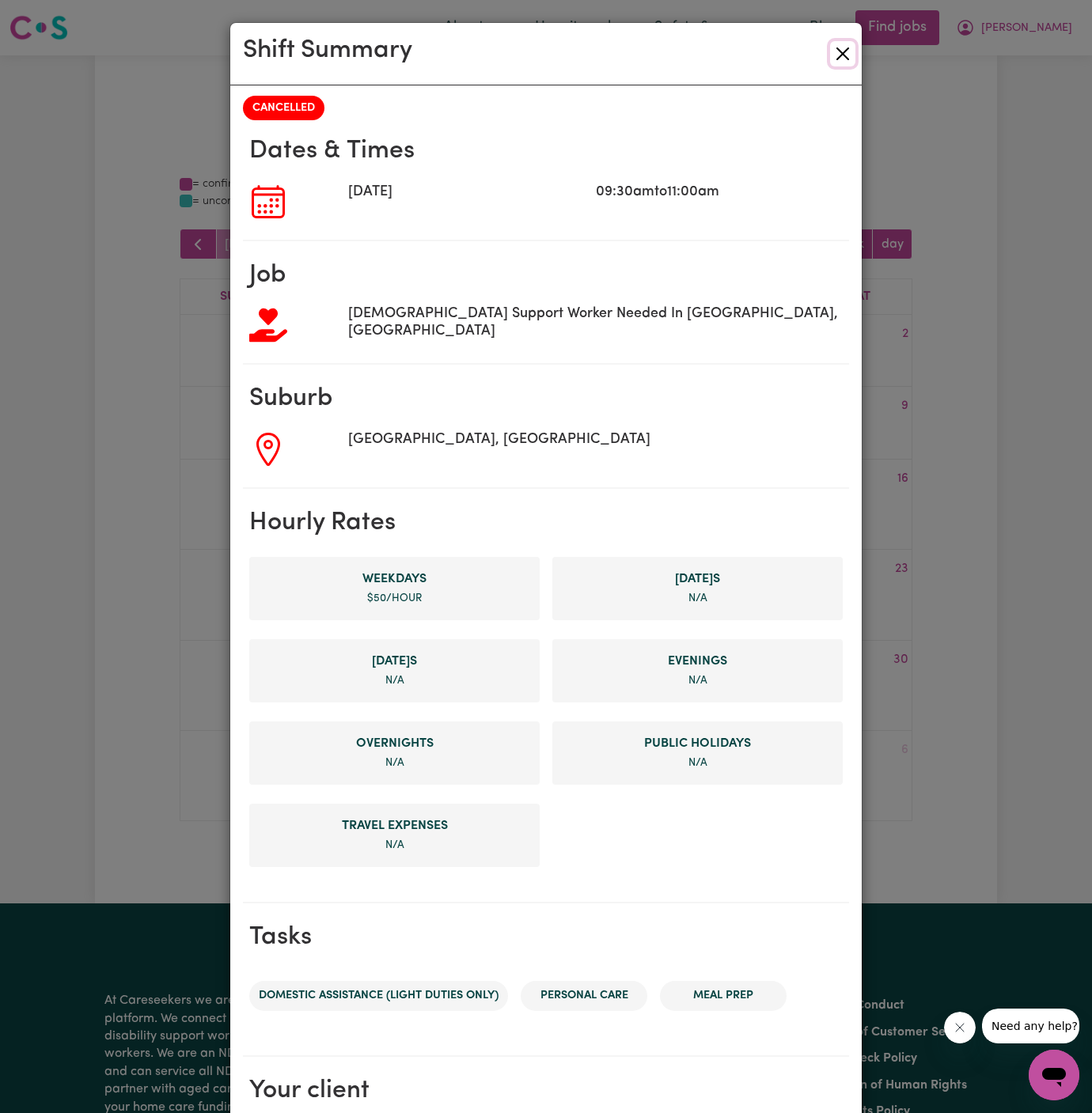
click at [845, 66] on button "Close" at bounding box center [842, 53] width 25 height 25
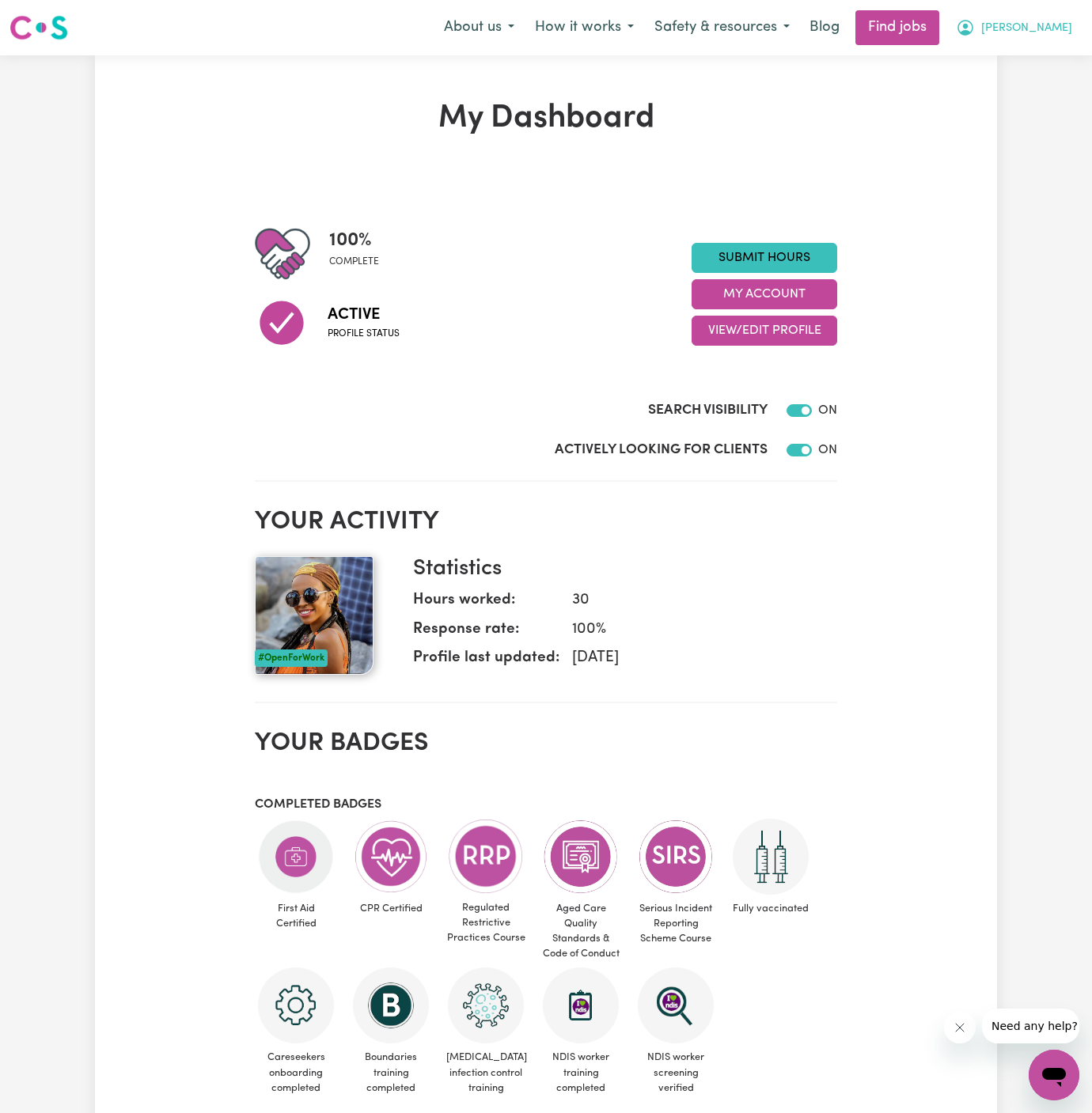
click at [1025, 32] on span "[PERSON_NAME]" at bounding box center [1026, 28] width 91 height 18
click at [1025, 116] on link "Logout" at bounding box center [1019, 120] width 125 height 30
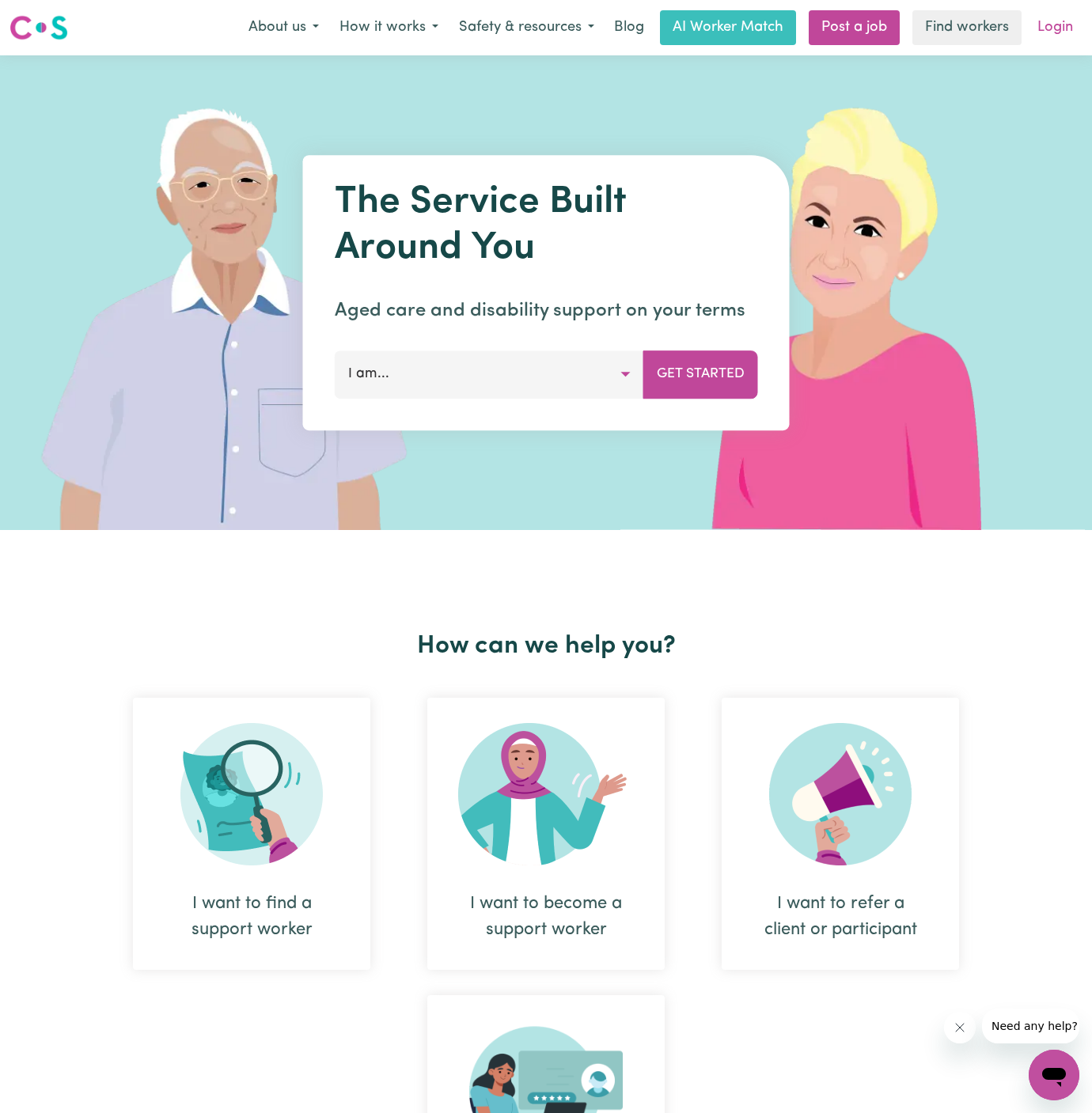
click at [1054, 23] on link "Login" at bounding box center [1055, 28] width 55 height 35
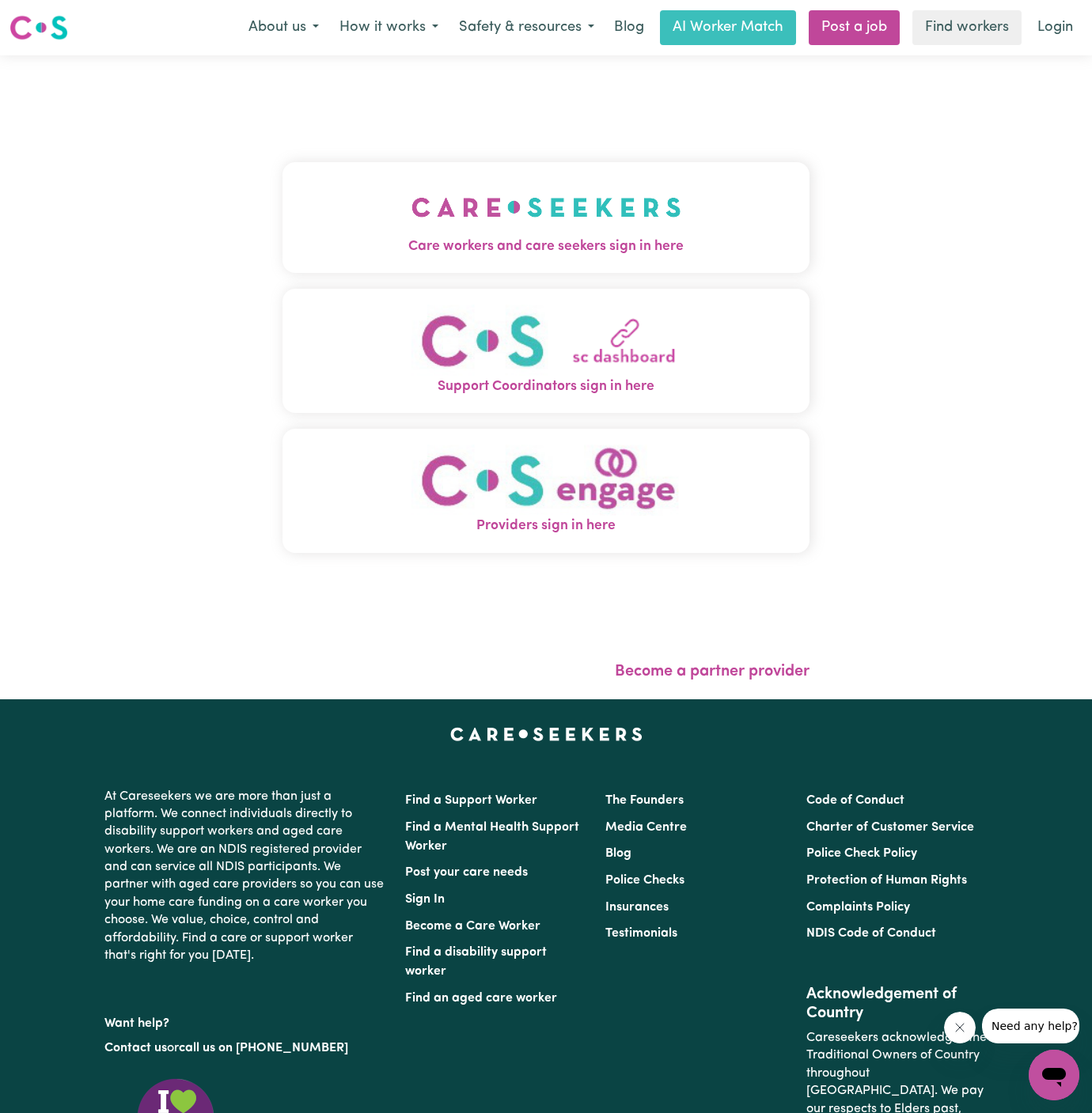
click at [540, 219] on img "Care workers and care seekers sign in here" at bounding box center [546, 207] width 270 height 58
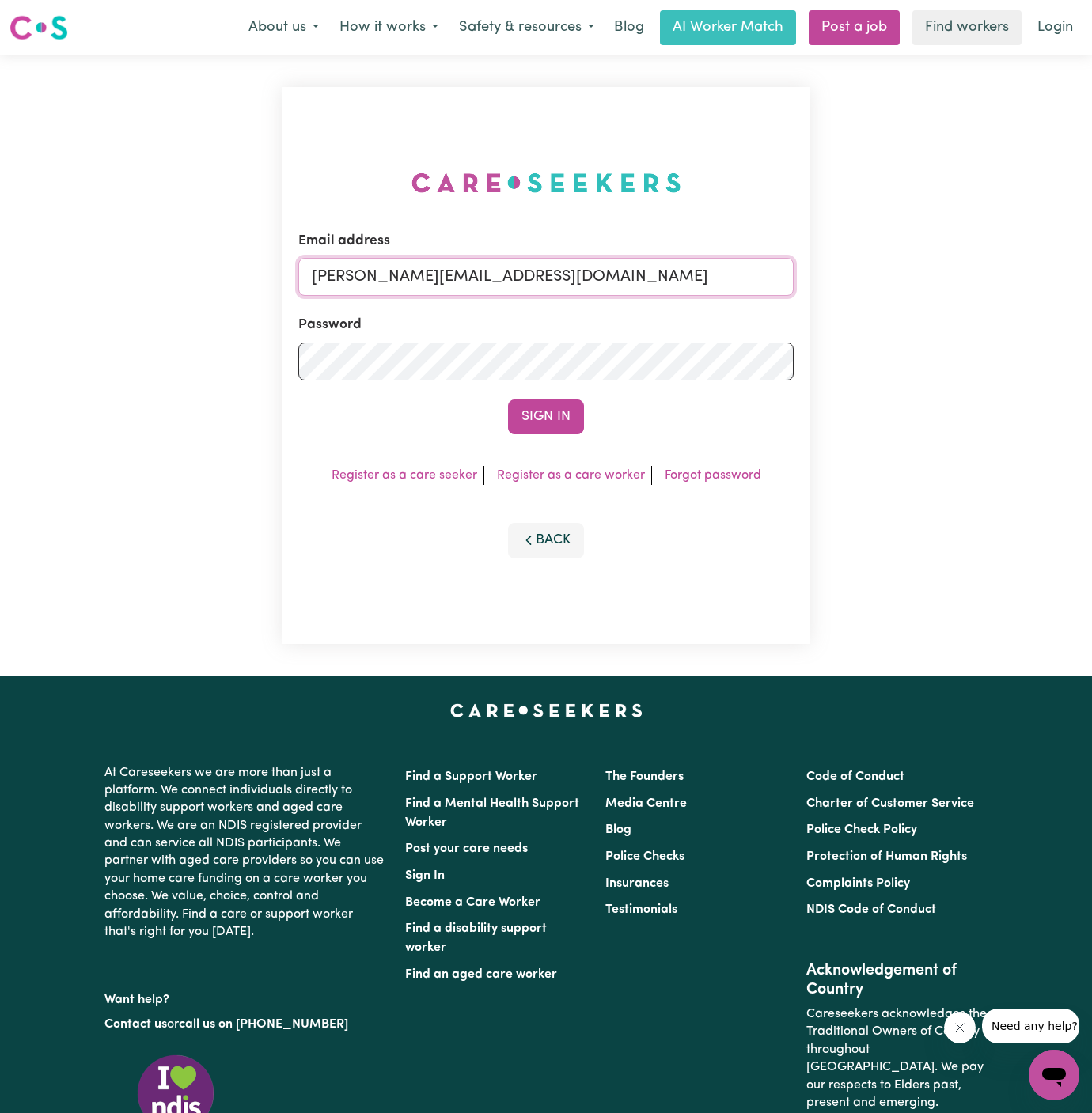
click at [632, 279] on input "dyan@careseekers.com.au" at bounding box center [546, 276] width 495 height 38
drag, startPoint x: 395, startPoint y: 278, endPoint x: 908, endPoint y: 305, distance: 513.7
click at [908, 305] on div "Email address superuser~BrendanEppingHCK@careseekers.com.au Password Sign In Re…" at bounding box center [546, 365] width 1092 height 620
click at [564, 428] on button "Sign In" at bounding box center [546, 417] width 76 height 35
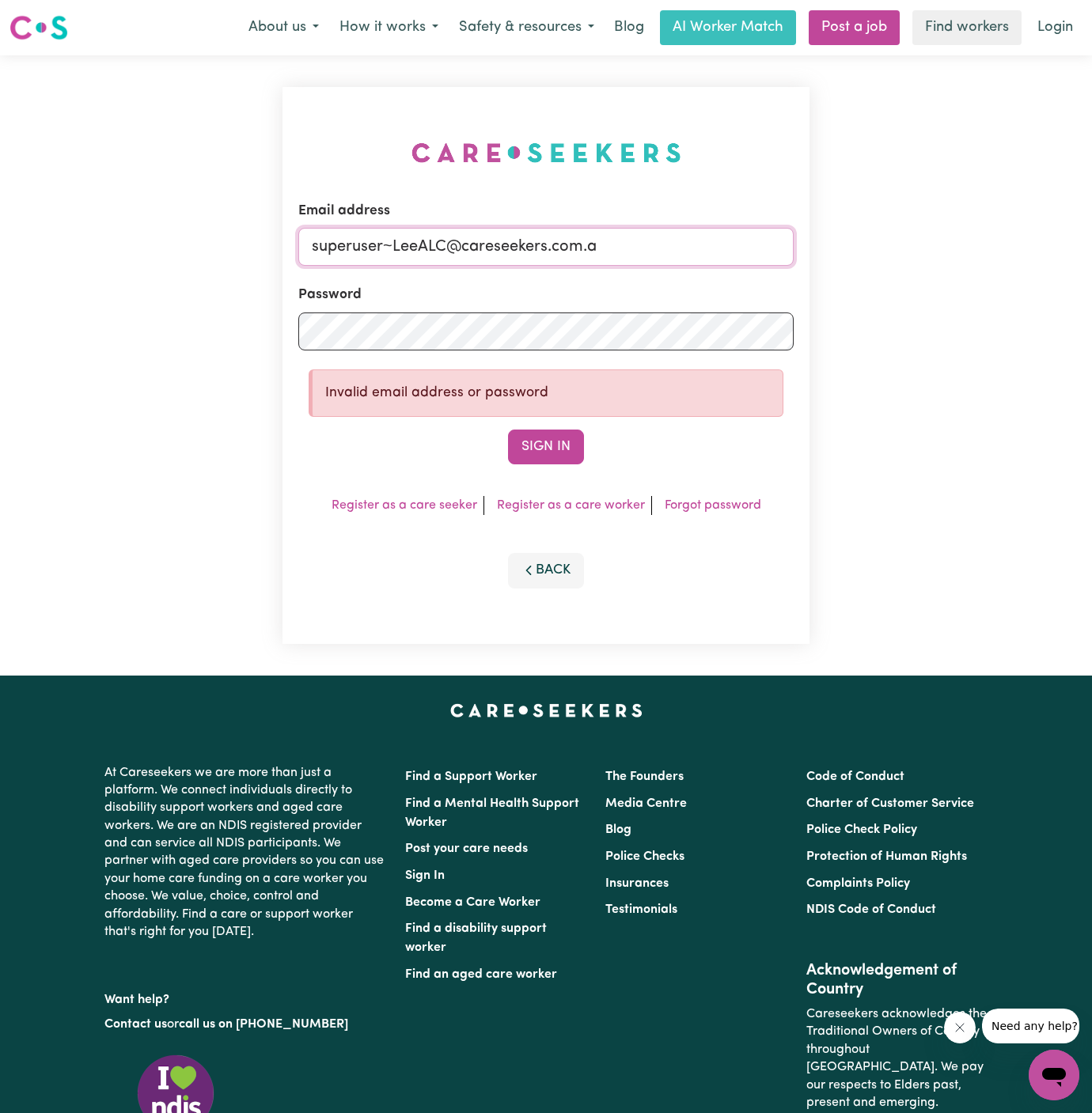
click at [656, 263] on input "superuser~LeeALC@careseekers.com.a" at bounding box center [546, 247] width 495 height 38
type input "superuser~LeeALC@careseekers.com.au"
click at [508, 429] on button "Sign In" at bounding box center [546, 447] width 76 height 35
